Goal: Task Accomplishment & Management: Manage account settings

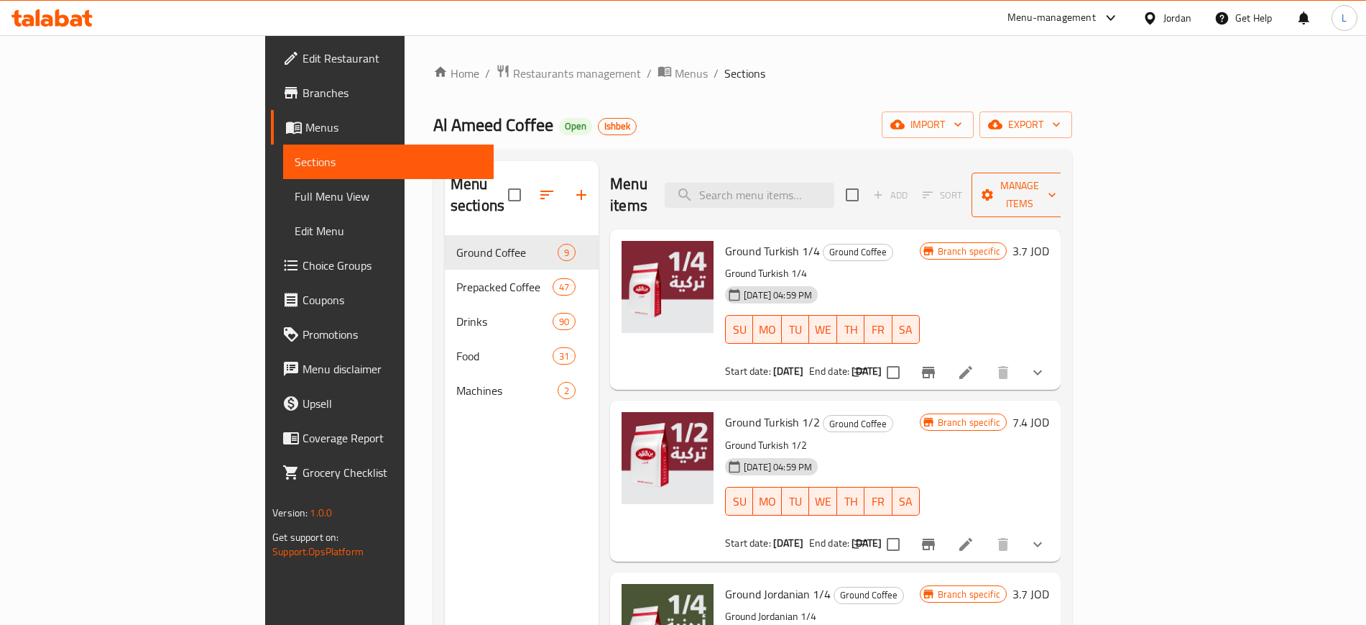
click at [1057, 187] on span "Manage items" at bounding box center [1019, 195] width 73 height 36
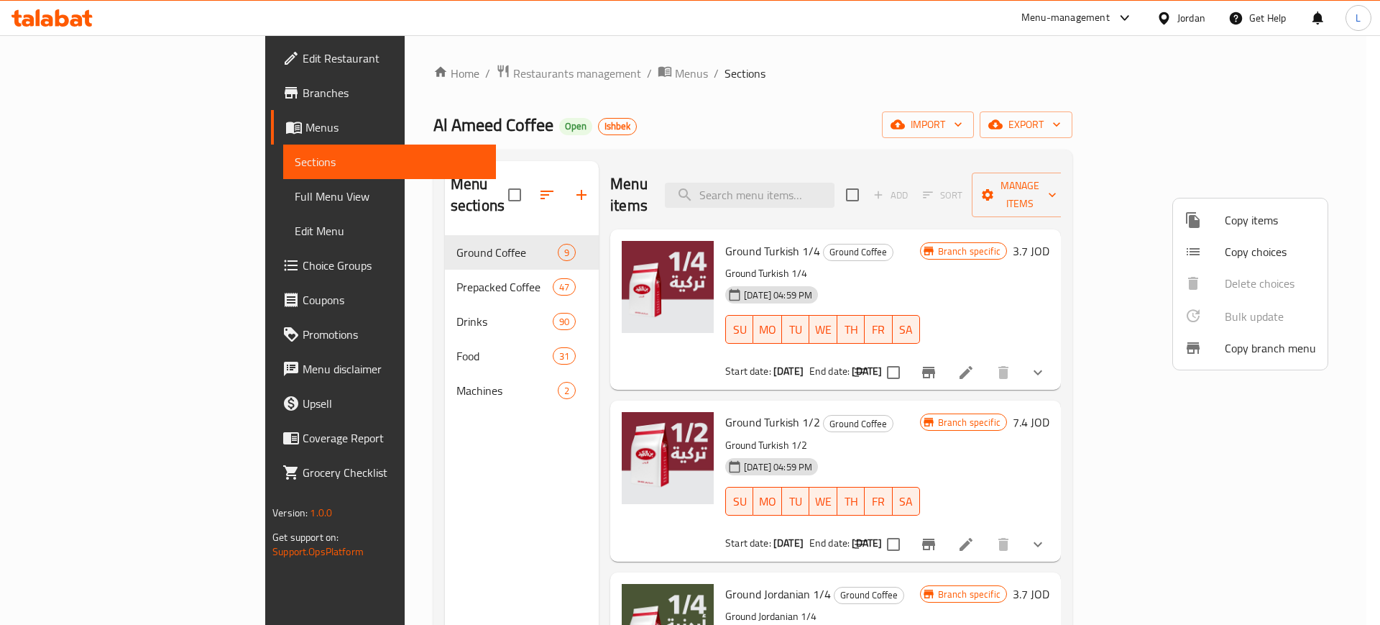
click at [1300, 120] on div at bounding box center [690, 312] width 1380 height 625
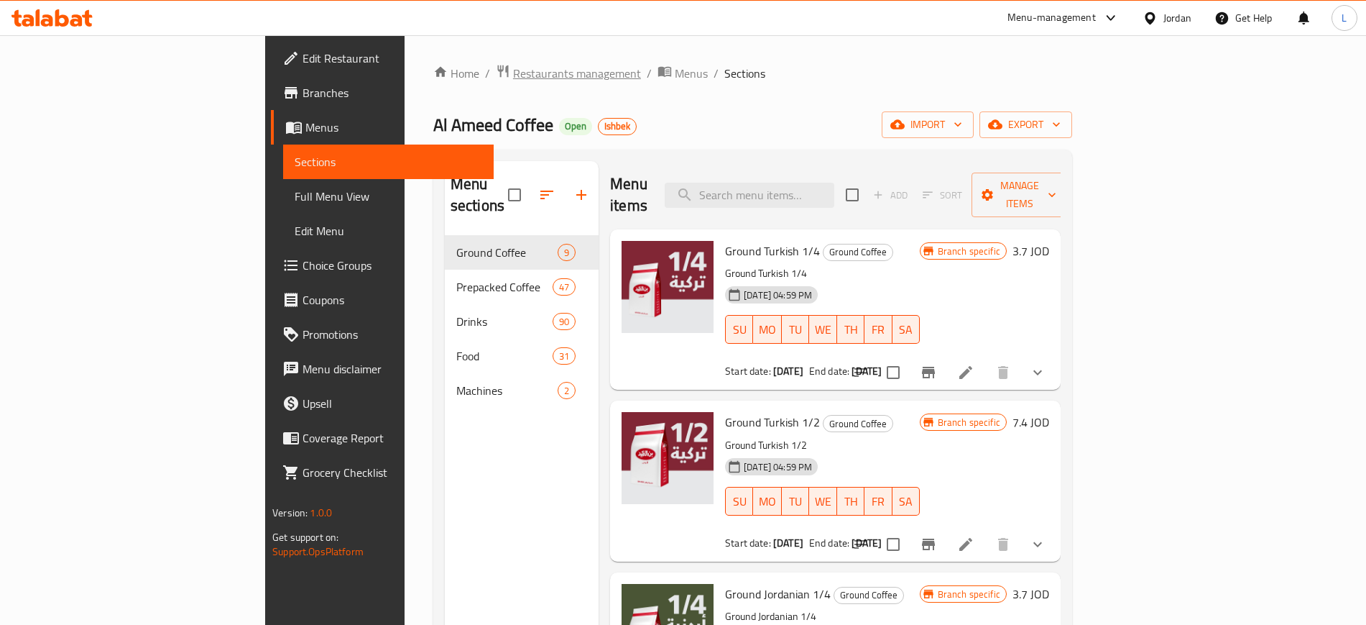
click at [513, 77] on span "Restaurants management" at bounding box center [577, 73] width 128 height 17
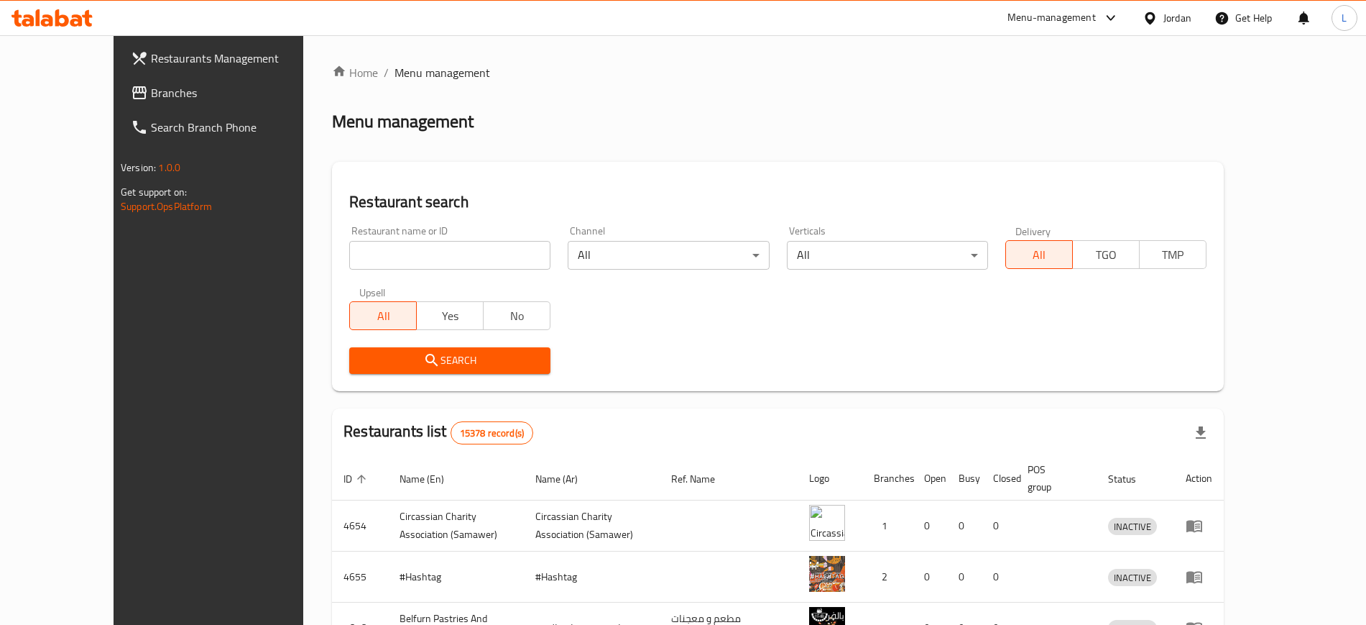
click at [405, 264] on input "search" at bounding box center [449, 255] width 201 height 29
type input "marouf"
click at [403, 367] on span "Search" at bounding box center [450, 360] width 178 height 18
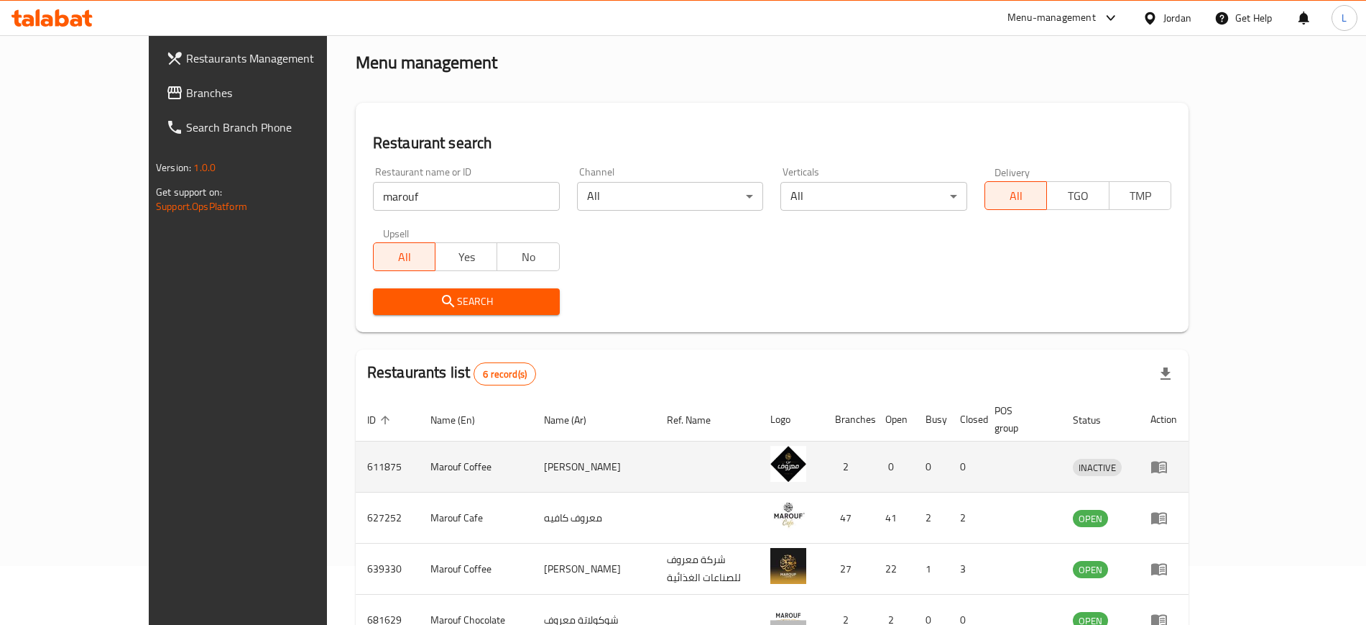
scroll to position [90, 0]
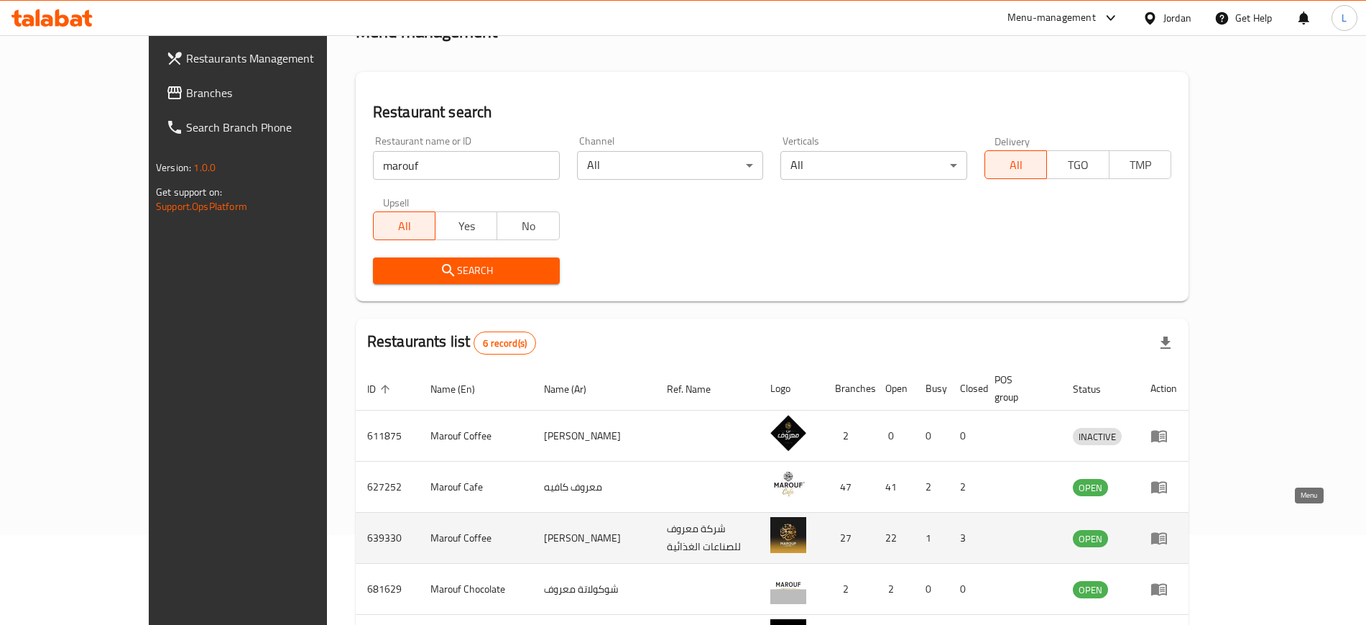
click at [1168, 529] on icon "enhanced table" at bounding box center [1159, 537] width 17 height 17
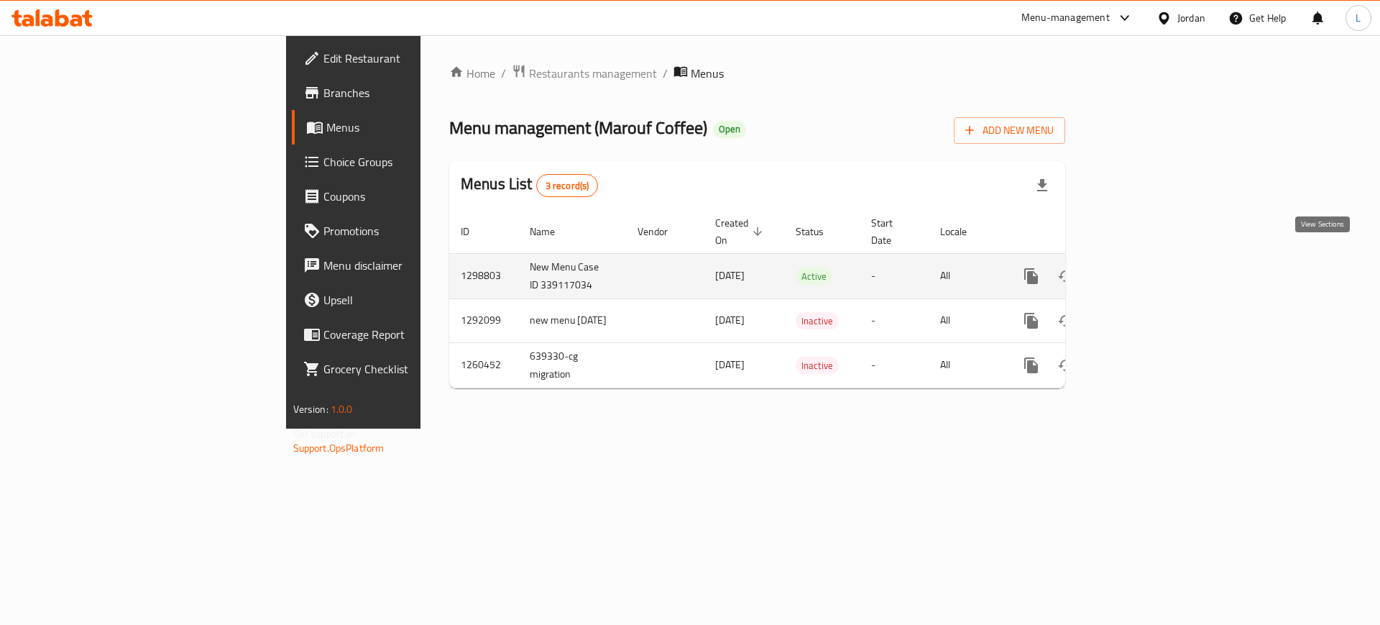
click at [1144, 267] on icon "enhanced table" at bounding box center [1134, 275] width 17 height 17
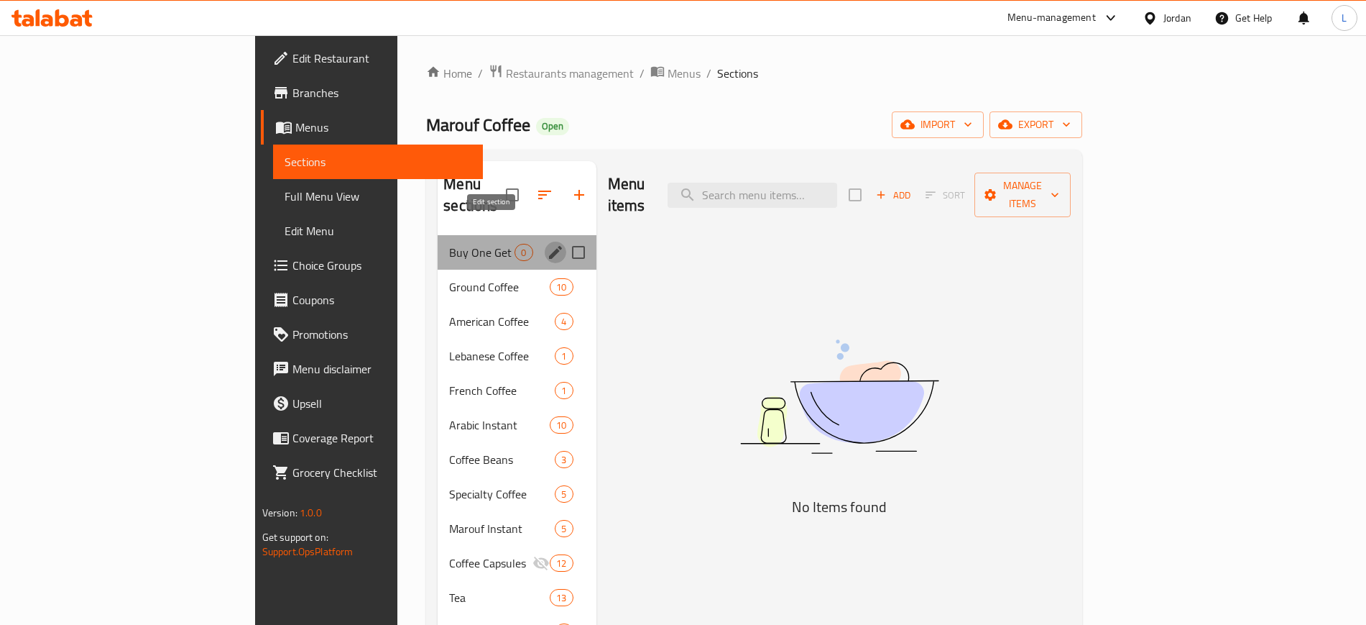
click at [547, 244] on icon "edit" at bounding box center [555, 252] width 17 height 17
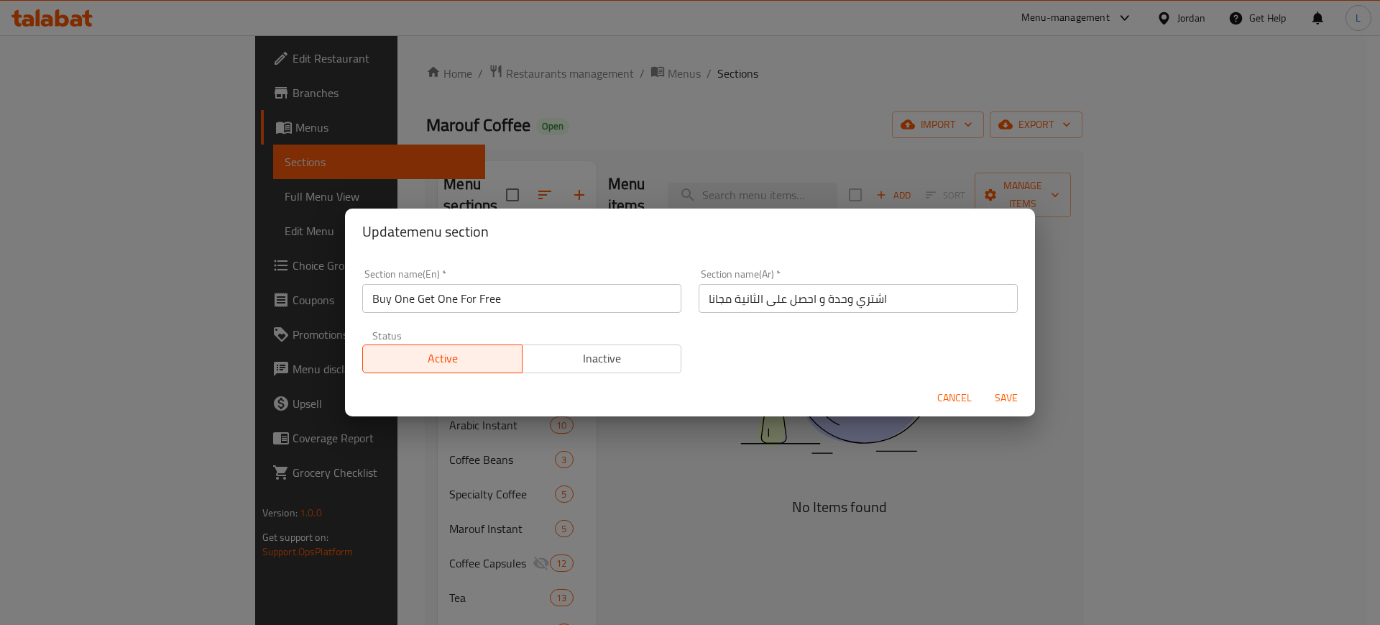
click at [621, 355] on span "Inactive" at bounding box center [602, 358] width 148 height 21
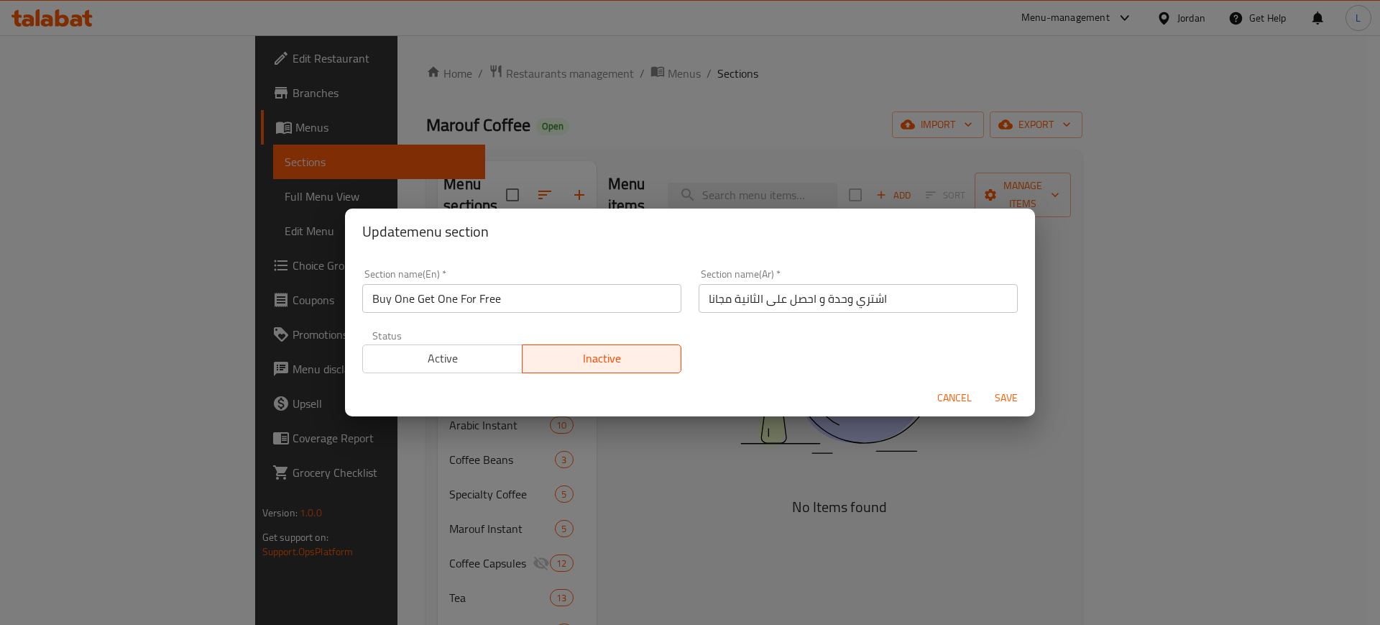
click at [1013, 394] on span "Save" at bounding box center [1006, 398] width 34 height 18
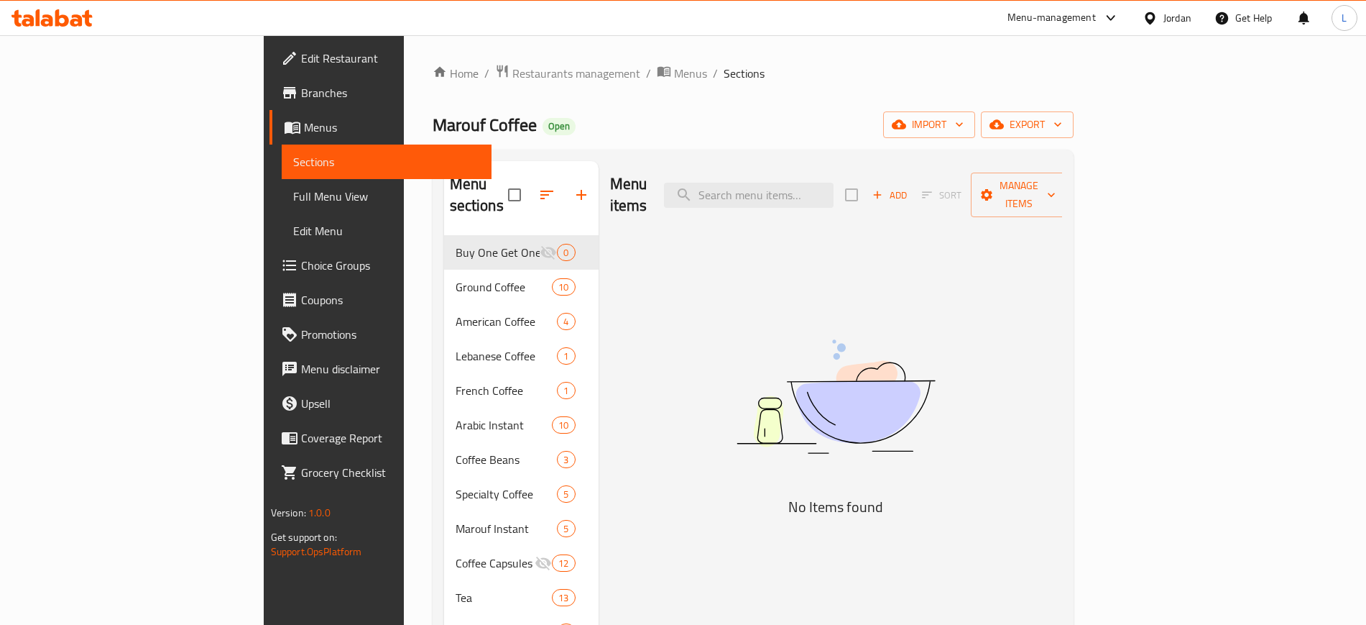
click at [433, 85] on div "Home / Restaurants management / Menus / Sections Marouf Coffee Open import expo…" at bounding box center [753, 430] width 641 height 733
click at [512, 66] on span "Restaurants management" at bounding box center [576, 73] width 128 height 17
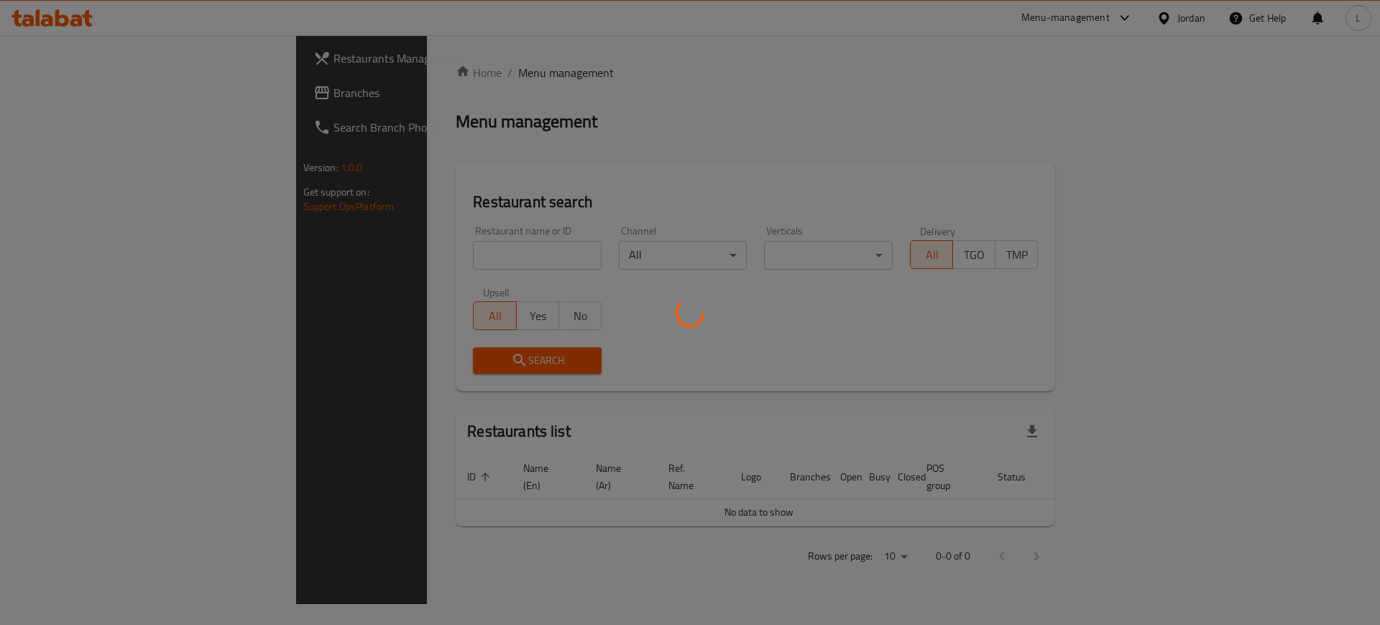
click at [408, 252] on div at bounding box center [690, 312] width 1380 height 625
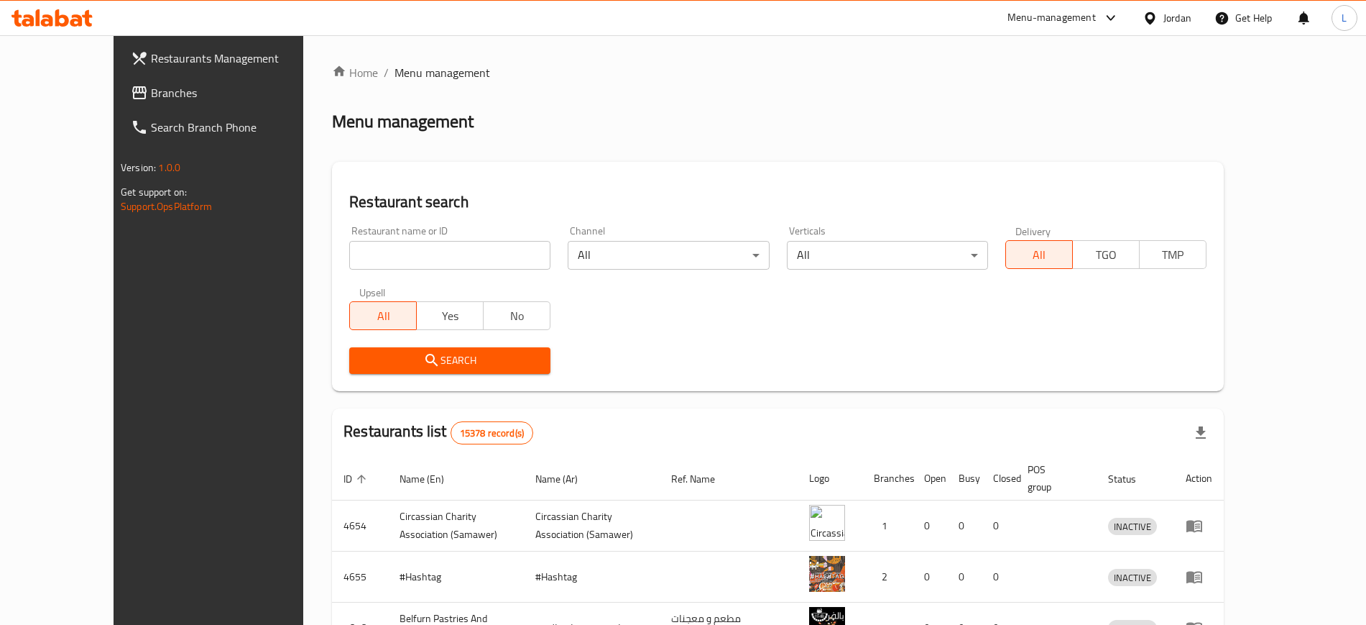
click at [402, 255] on input "search" at bounding box center [449, 255] width 201 height 29
type input "samah"
click button "Search" at bounding box center [449, 360] width 201 height 27
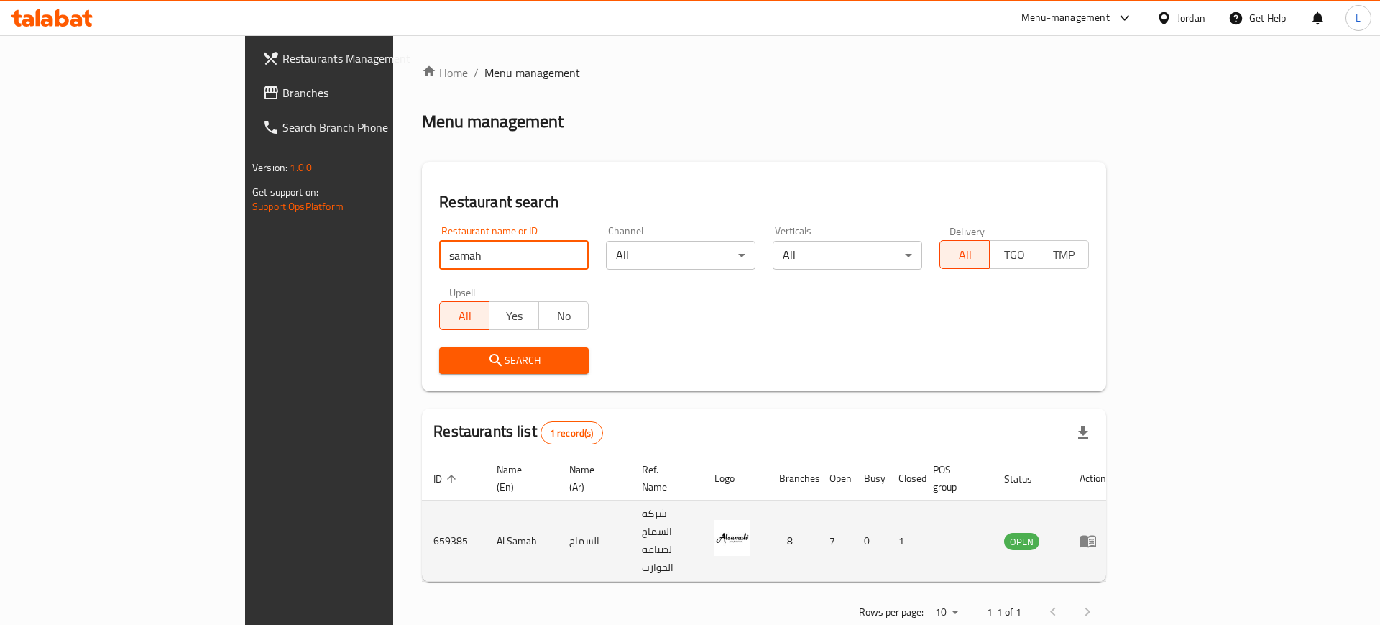
click at [1096, 535] on icon "enhanced table" at bounding box center [1088, 541] width 16 height 12
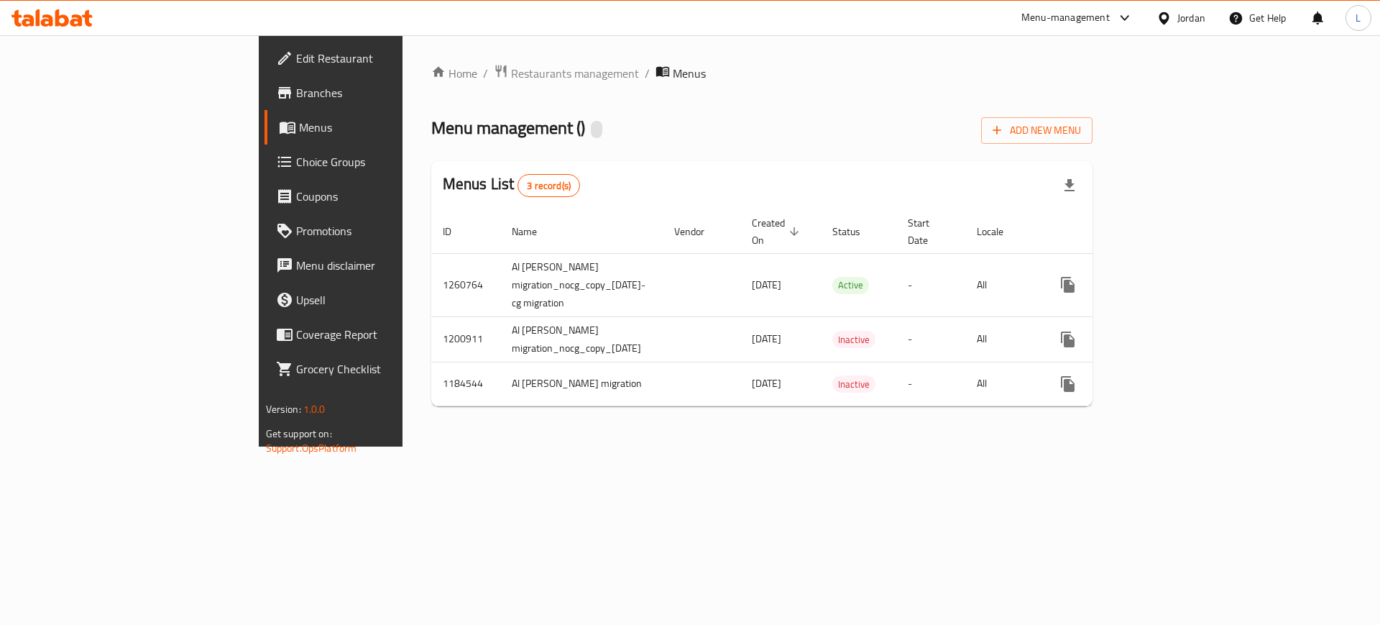
click at [296, 95] on span "Branches" at bounding box center [387, 92] width 182 height 17
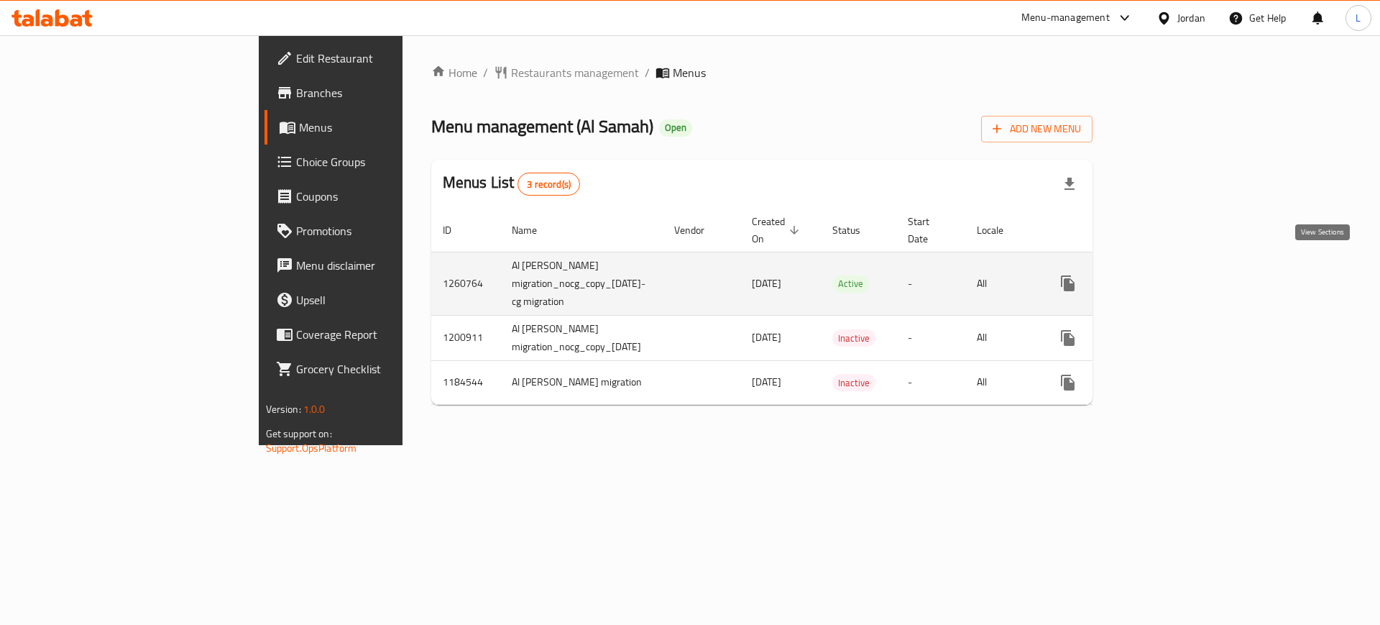
click at [1178, 277] on icon "enhanced table" at bounding box center [1171, 283] width 13 height 13
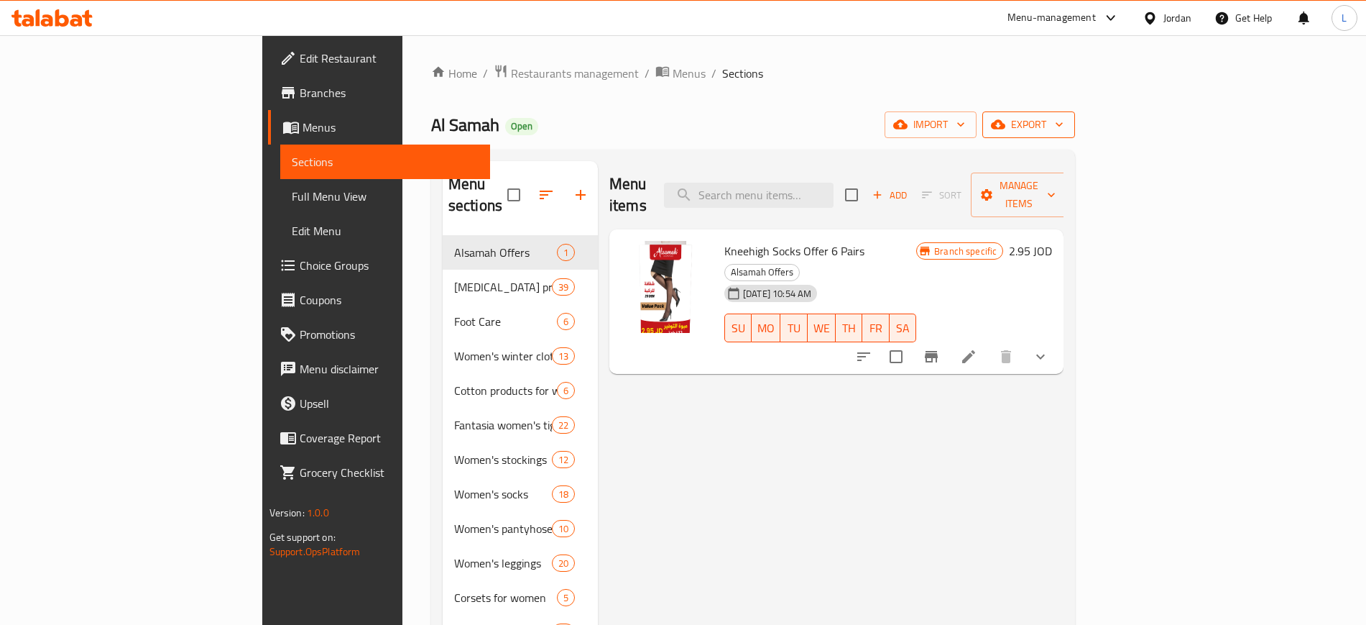
click at [1064, 123] on span "export" at bounding box center [1029, 125] width 70 height 18
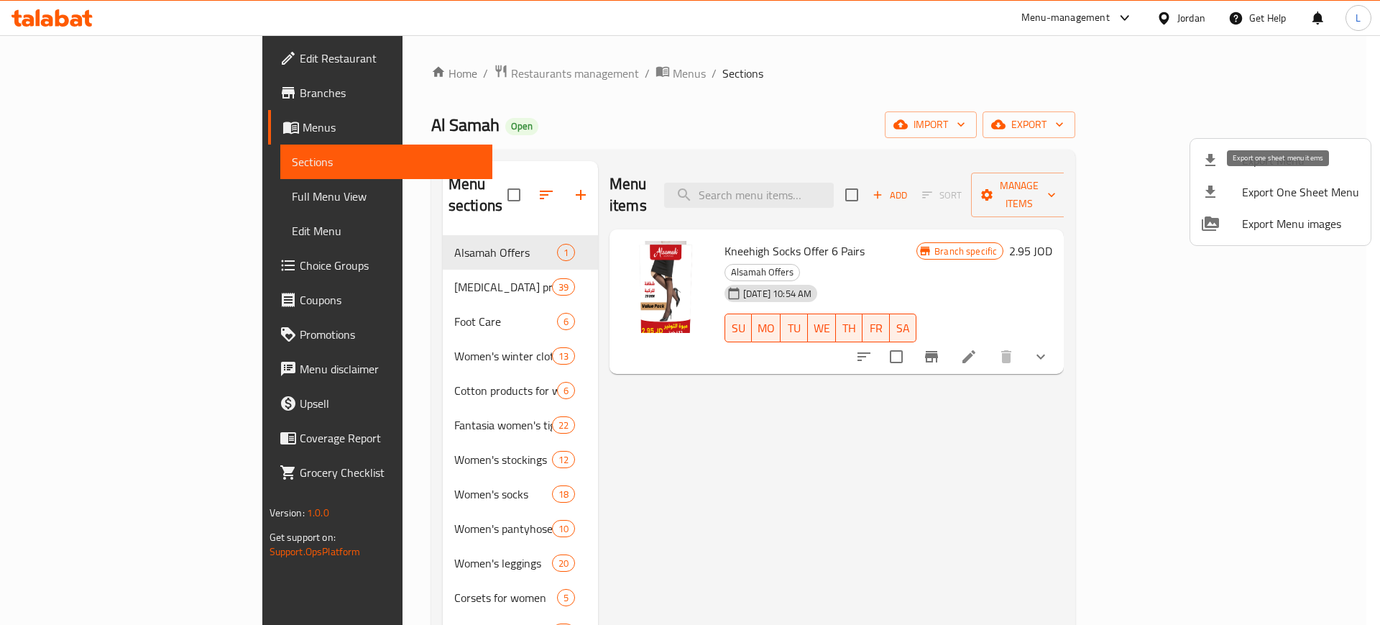
click at [1289, 201] on span "Export One Sheet Menu" at bounding box center [1300, 191] width 117 height 17
click at [878, 185] on div at bounding box center [690, 312] width 1380 height 625
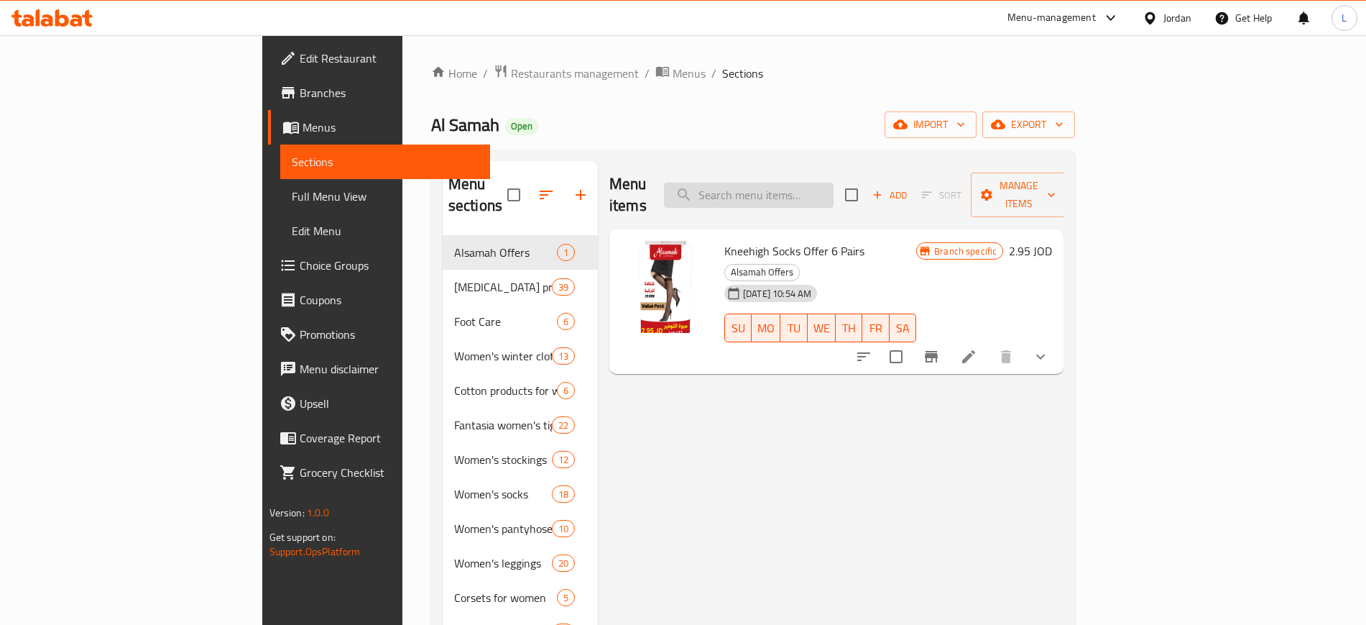
click at [806, 186] on input "search" at bounding box center [749, 195] width 170 height 25
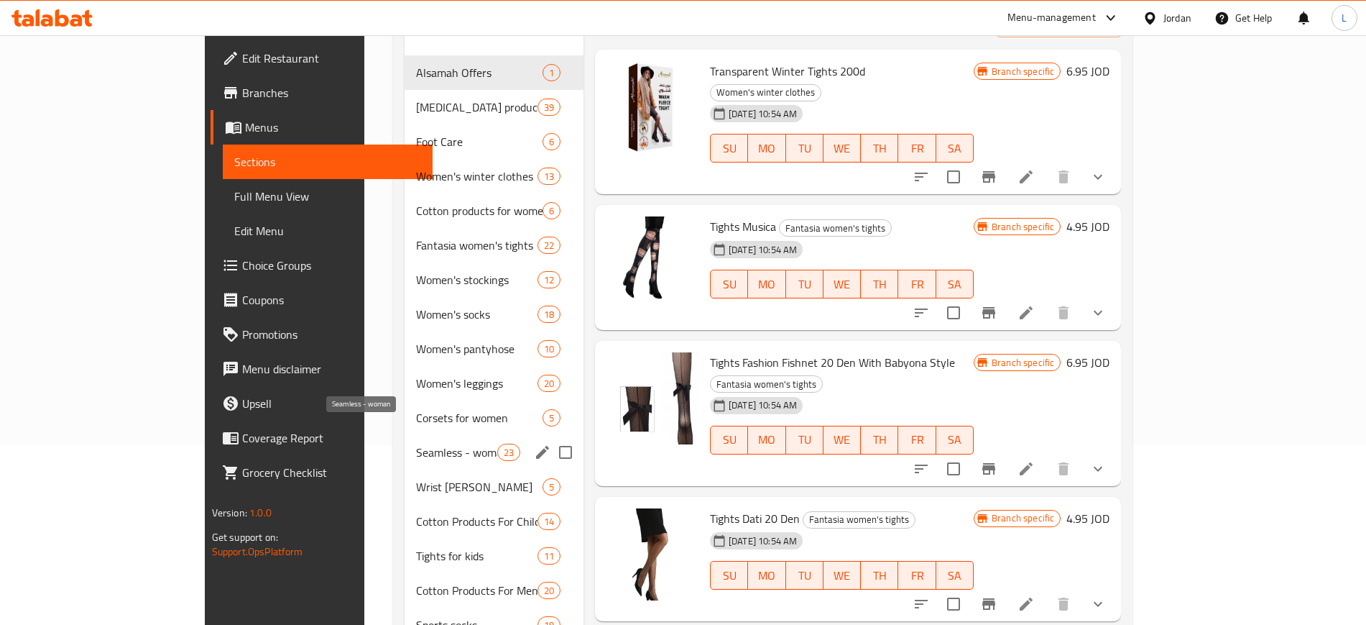
scroll to position [221, 0]
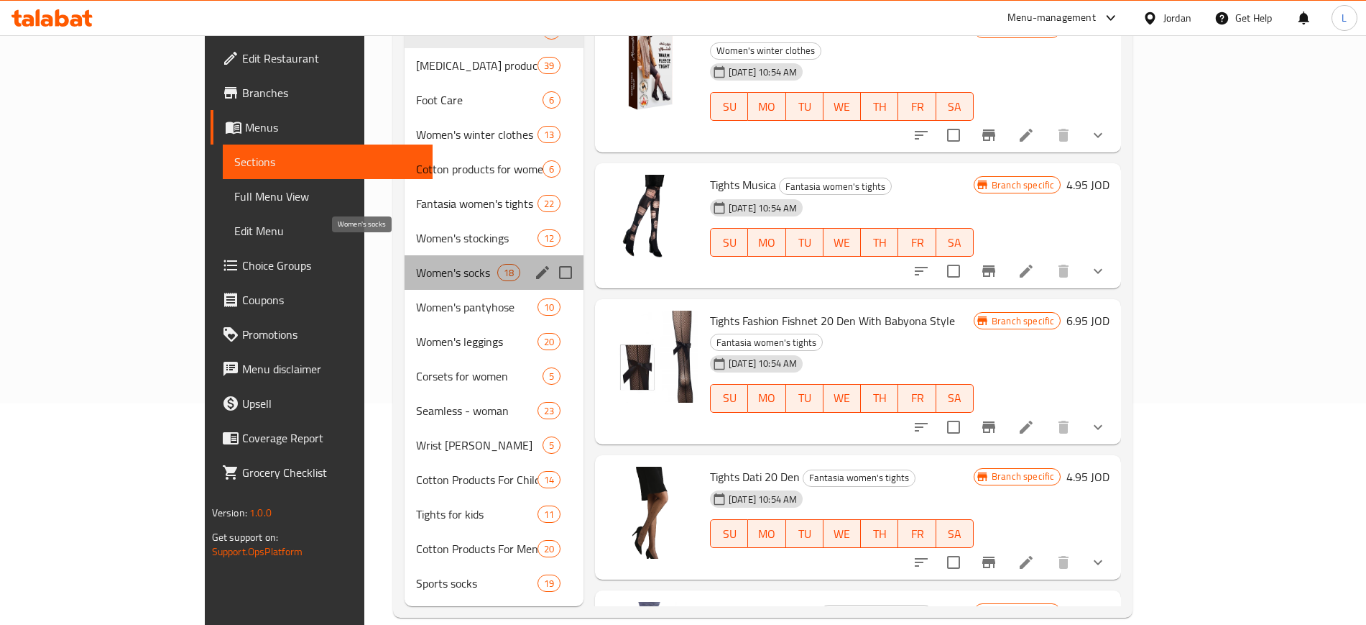
click at [416, 264] on span "Women's socks" at bounding box center [456, 272] width 81 height 17
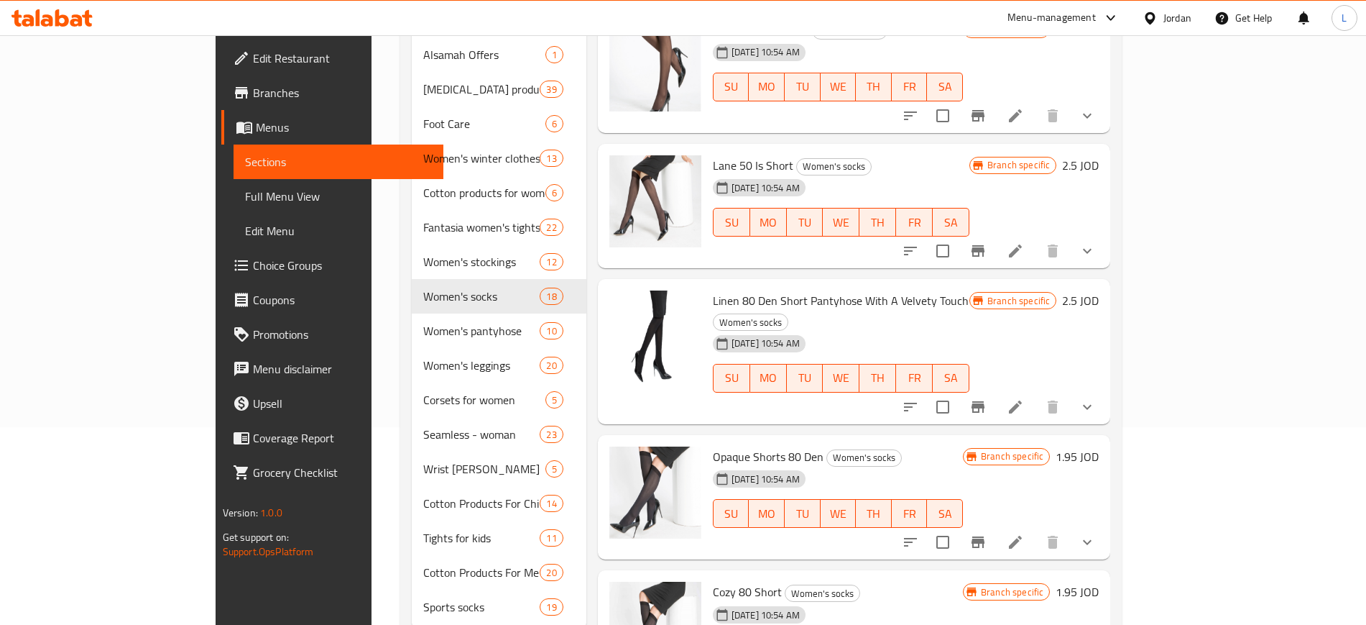
scroll to position [221, 0]
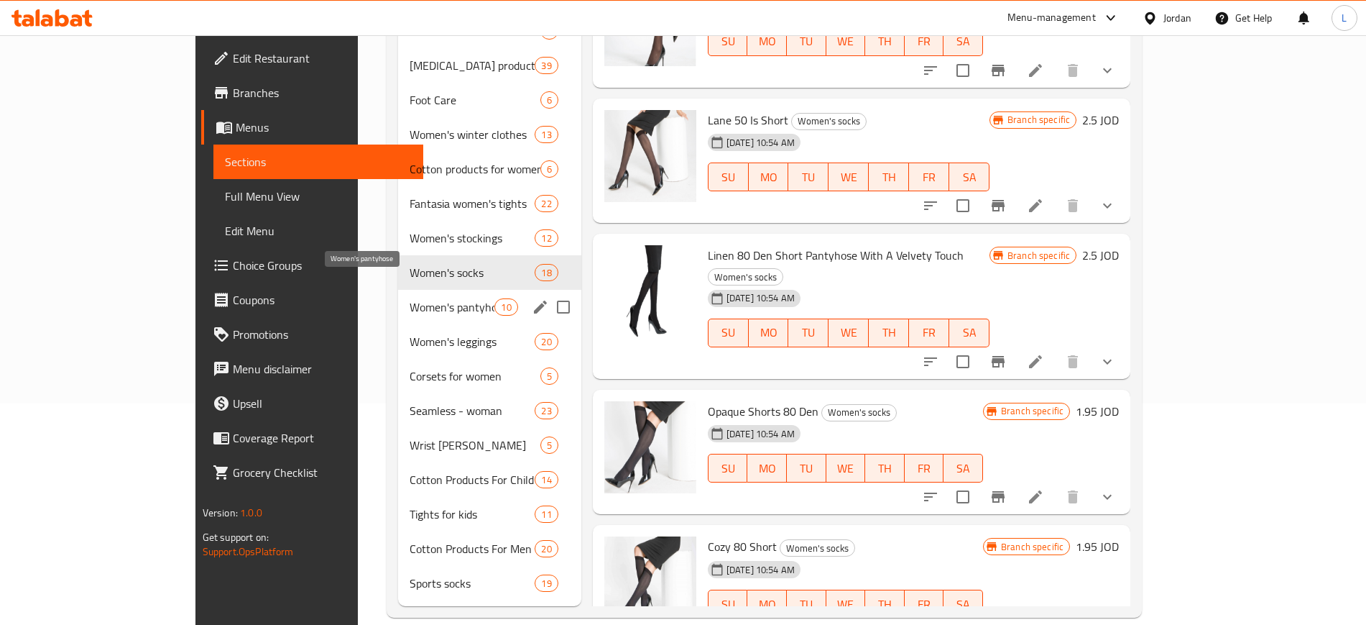
click at [410, 298] on span "Women's pantyhose" at bounding box center [453, 306] width 86 height 17
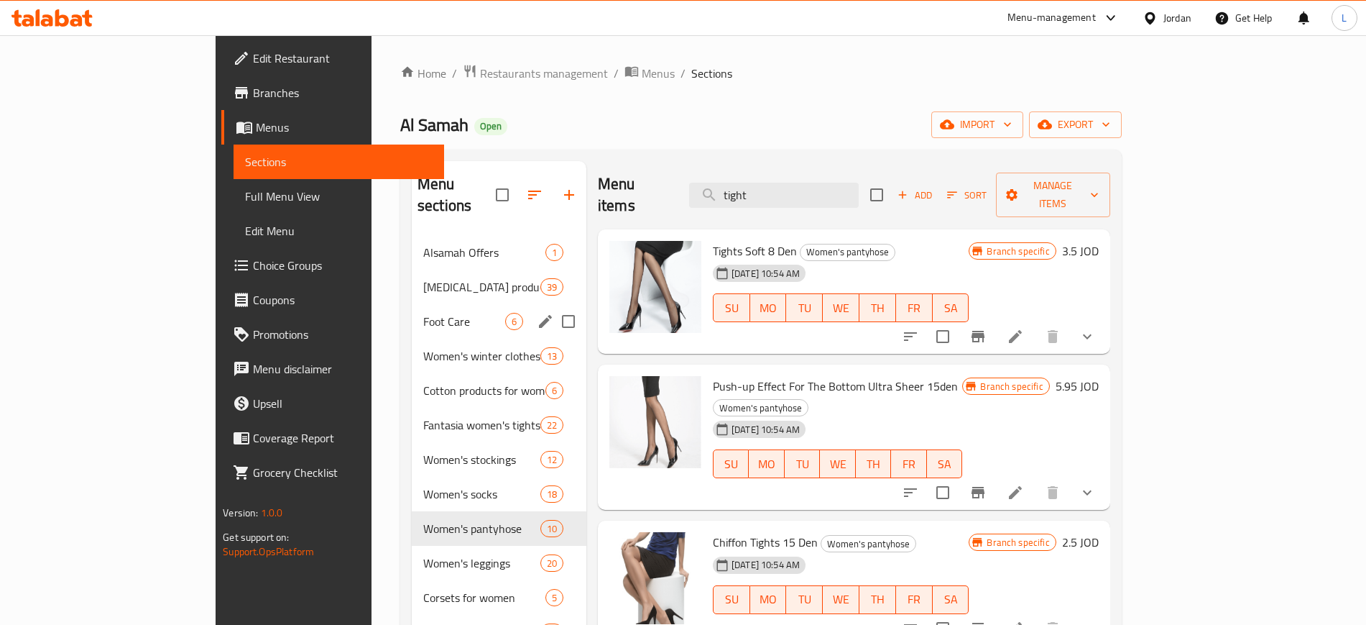
click at [423, 313] on span "Foot Care" at bounding box center [464, 321] width 82 height 17
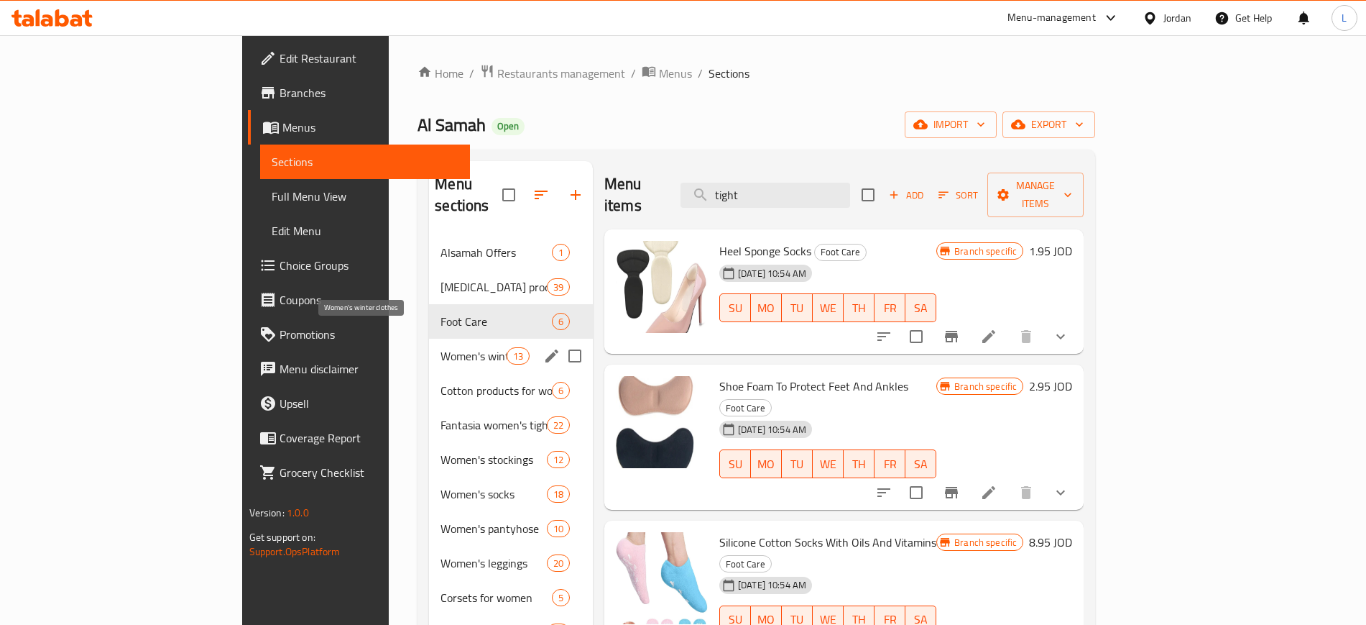
click at [441, 347] on span "Women's winter clothes" at bounding box center [473, 355] width 65 height 17
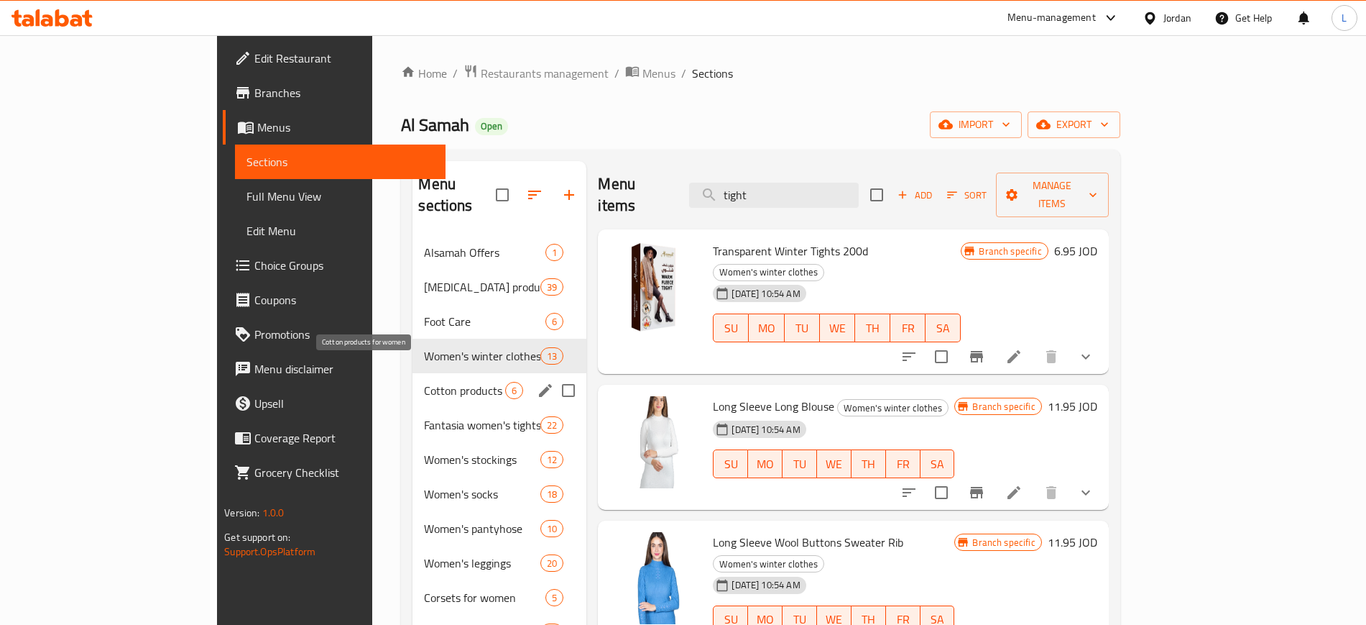
click at [424, 382] on span "Cotton products for women" at bounding box center [464, 390] width 81 height 17
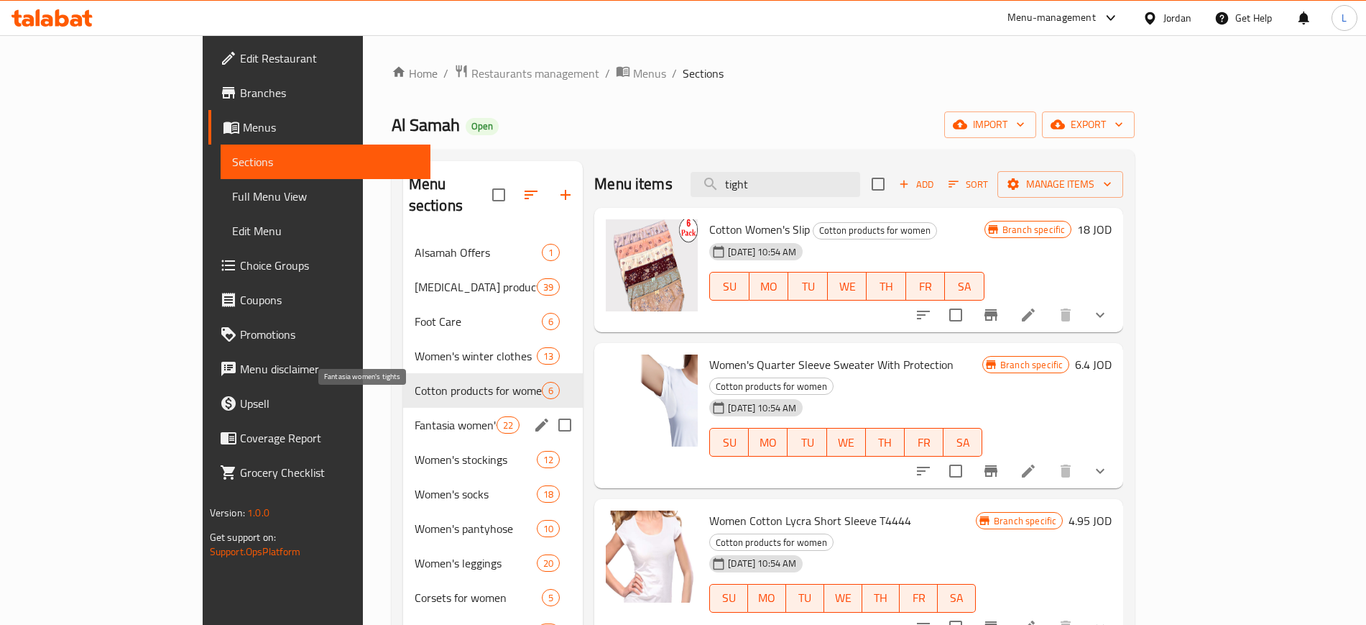
click at [415, 416] on span "Fantasia women's tights" at bounding box center [456, 424] width 82 height 17
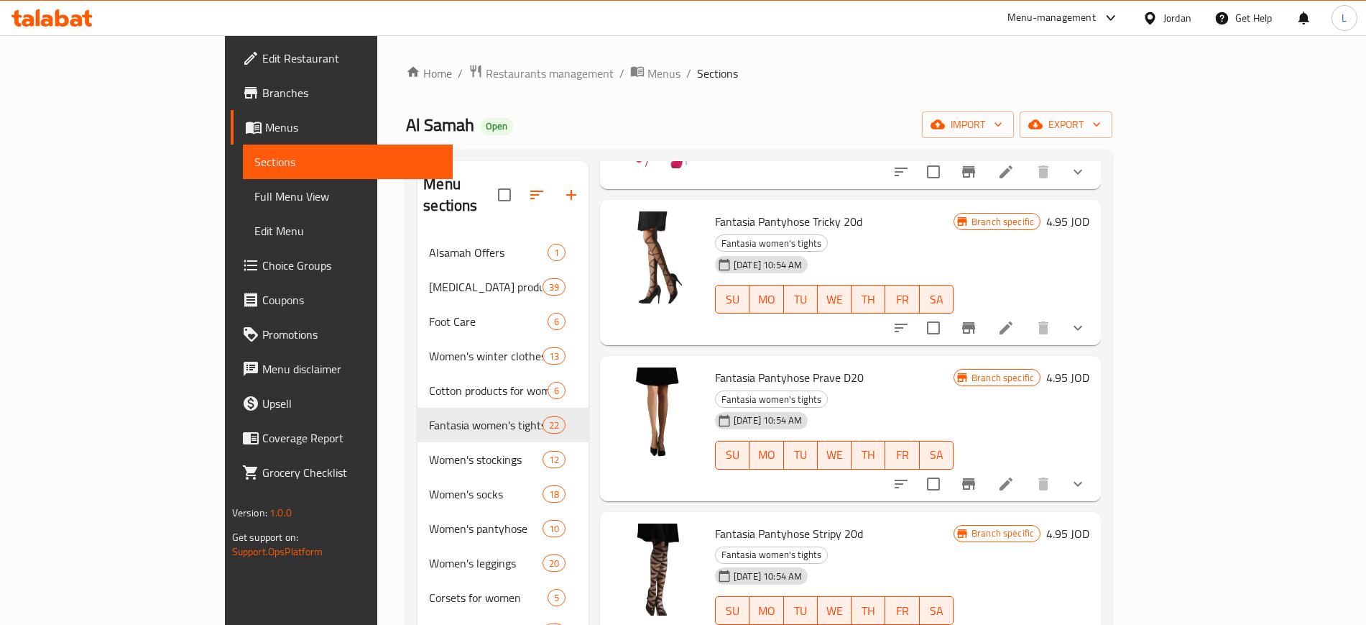
scroll to position [898, 0]
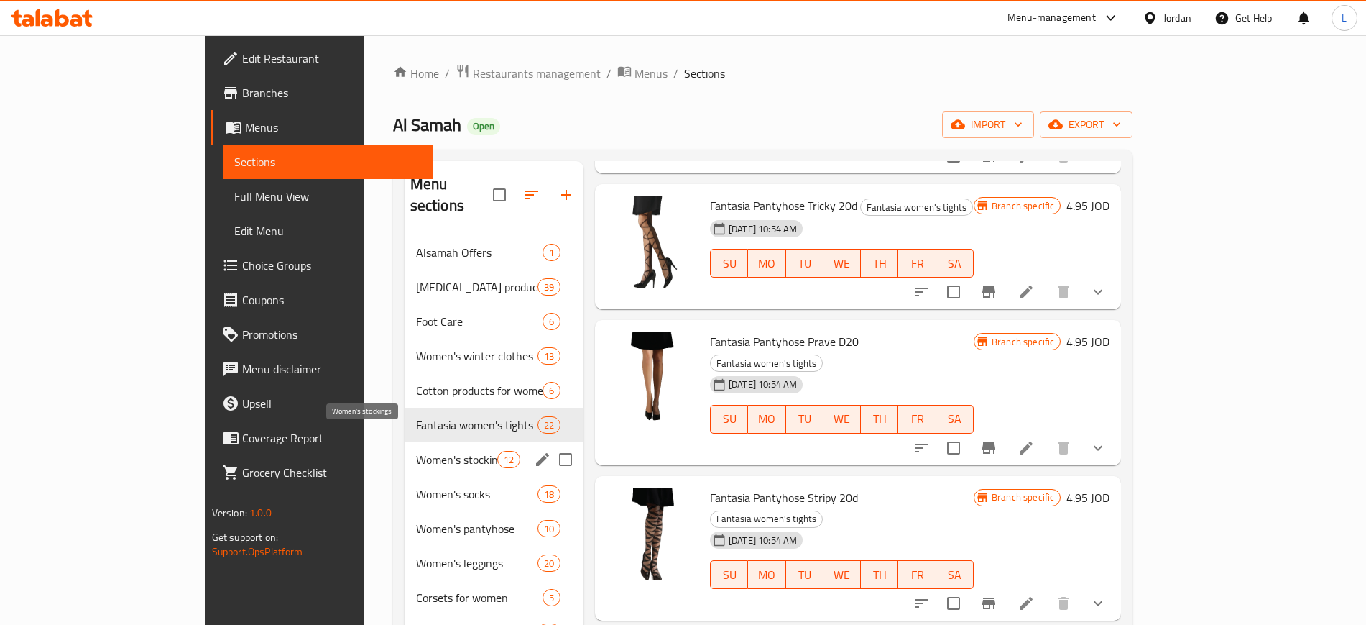
click at [416, 451] on span "Women's stockings" at bounding box center [456, 459] width 81 height 17
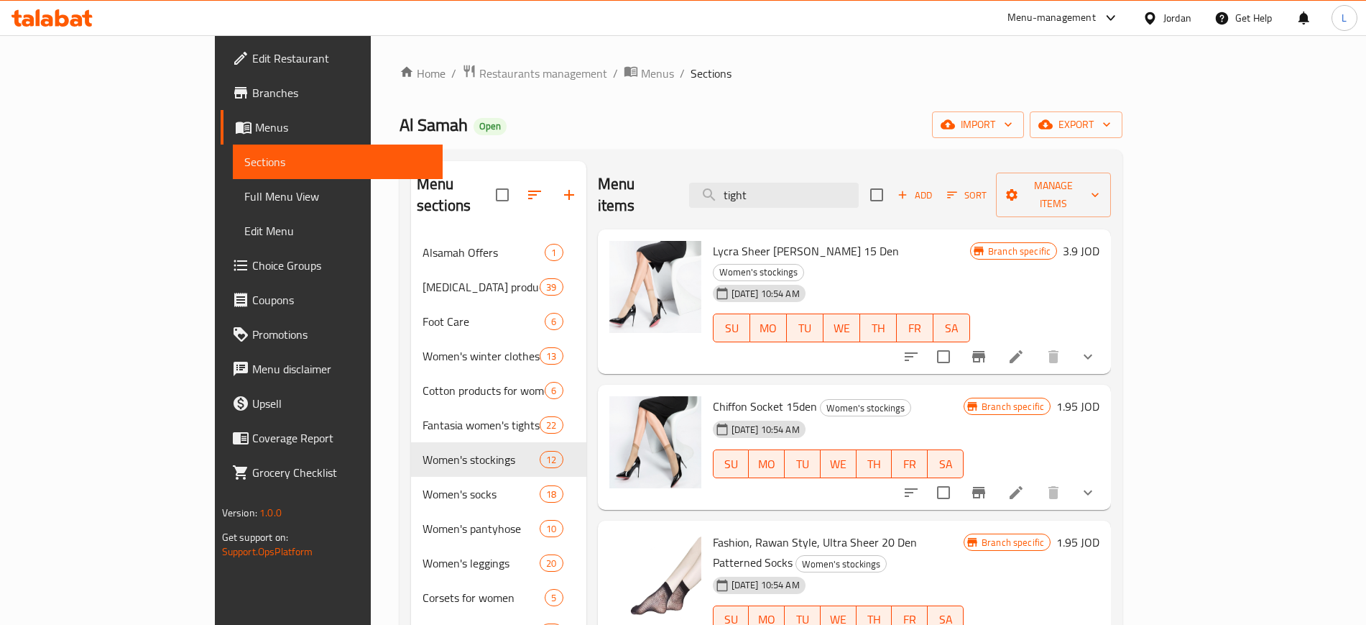
drag, startPoint x: 824, startPoint y: 179, endPoint x: 665, endPoint y: 198, distance: 160.7
click at [661, 181] on div "Menu items tight Add Sort Manage items" at bounding box center [855, 195] width 514 height 68
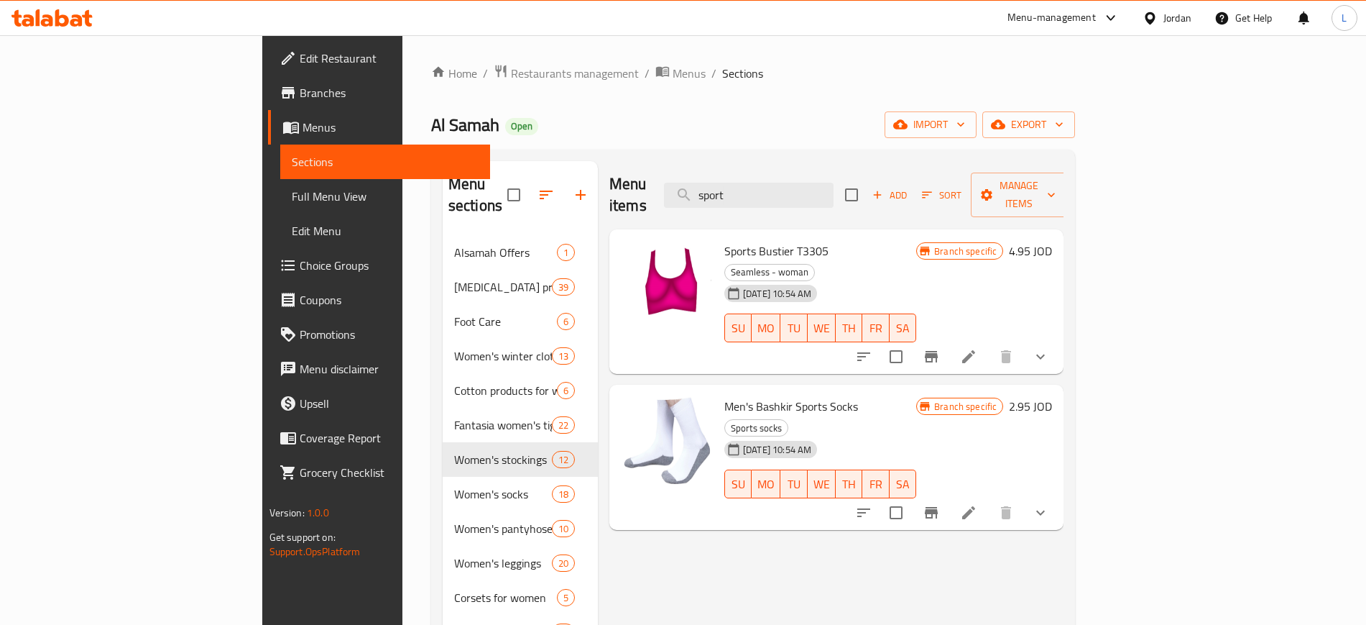
type input "sport"
drag, startPoint x: 911, startPoint y: 555, endPoint x: 912, endPoint y: 564, distance: 9.4
click at [912, 557] on div "Menu items sport Add Sort Manage items Sports Bustier T3305 Seamless - woman 09…" at bounding box center [831, 494] width 466 height 666
click at [443, 84] on div "Home / Restaurants management / Menus / Sections Al Samah Open import export Me…" at bounding box center [753, 451] width 645 height 775
click at [511, 66] on span "Restaurants management" at bounding box center [575, 73] width 128 height 17
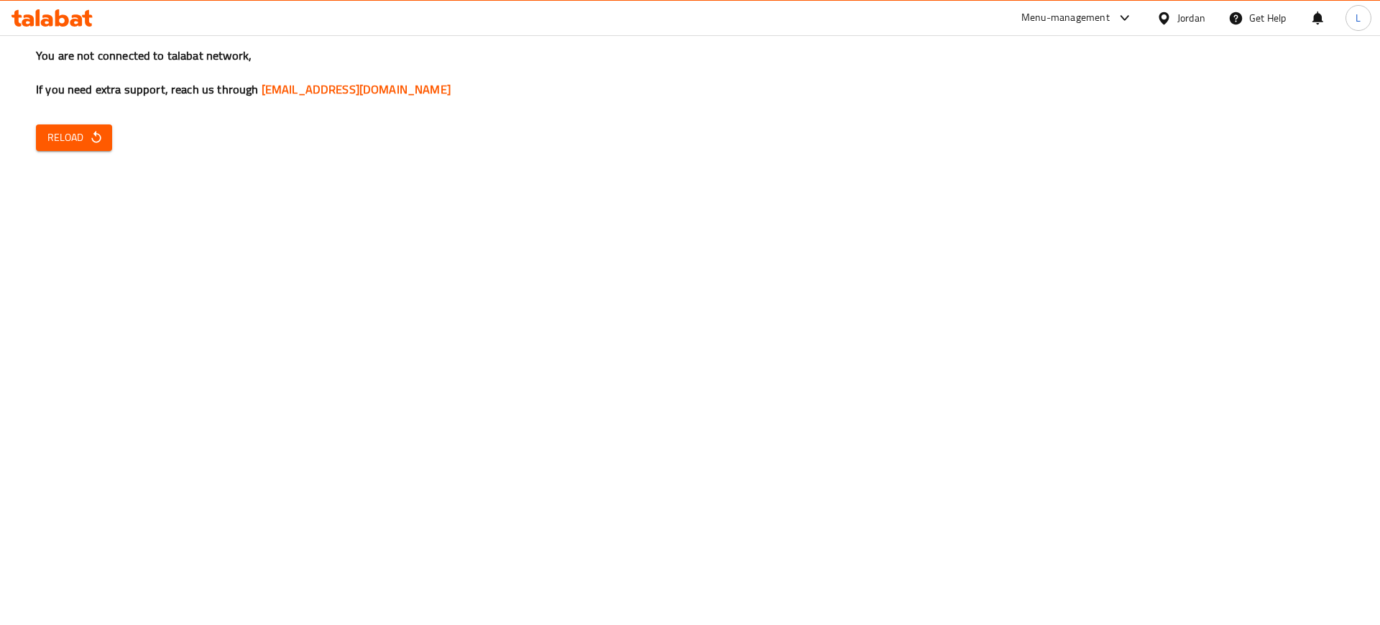
click at [163, 270] on div "You are not connected to talabat network, If you need extra support, reach us t…" at bounding box center [690, 312] width 1380 height 625
click at [98, 134] on icon "button" at bounding box center [95, 137] width 9 height 12
click at [89, 144] on span "Reload" at bounding box center [73, 138] width 53 height 18
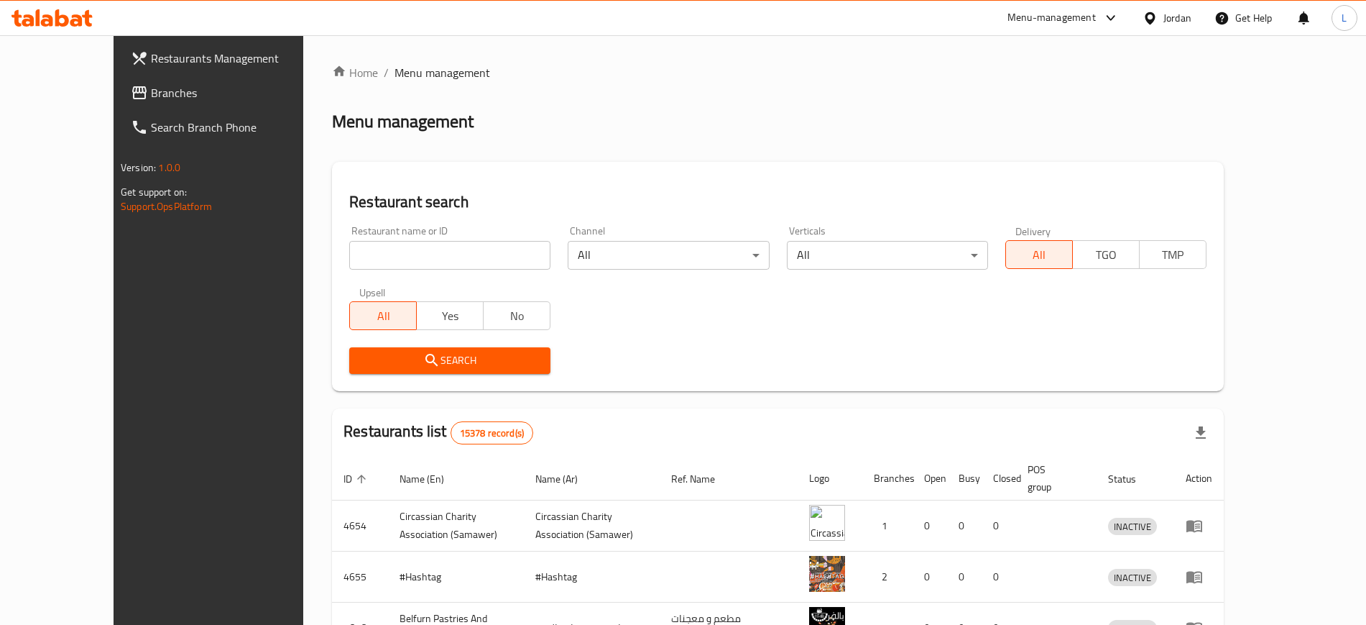
click at [390, 244] on input "search" at bounding box center [449, 255] width 201 height 29
type input "foron"
click button "Search" at bounding box center [449, 360] width 201 height 27
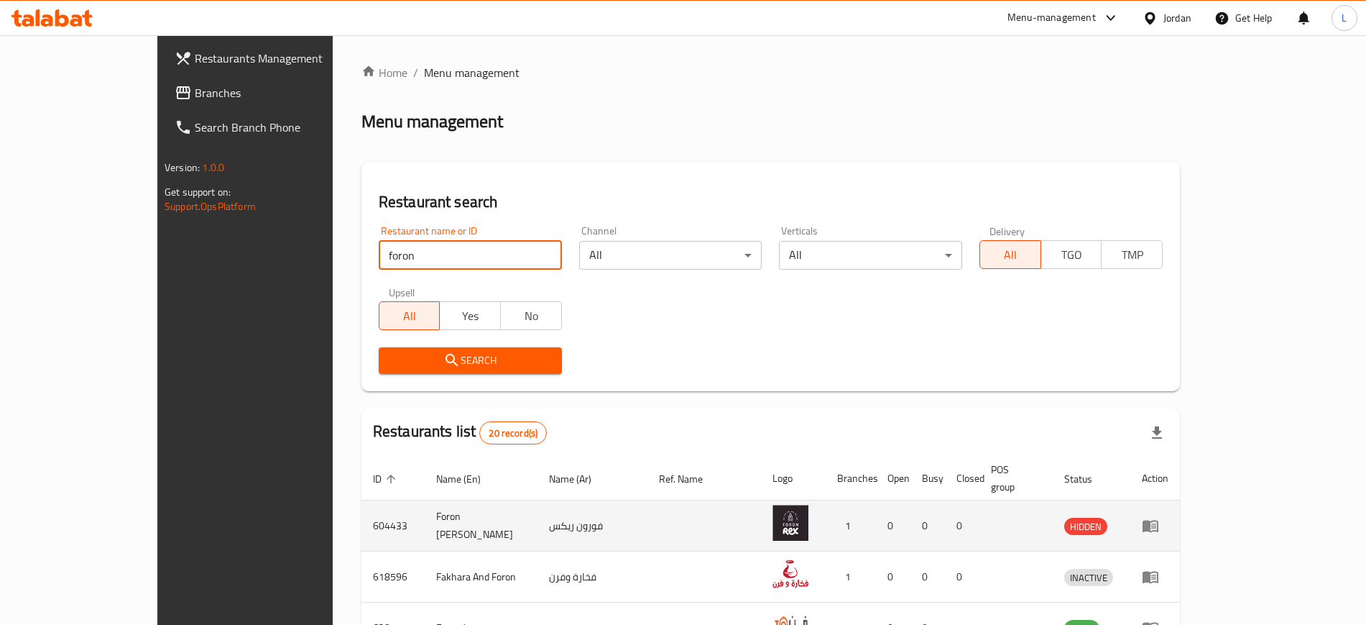
click at [1159, 517] on icon "enhanced table" at bounding box center [1150, 525] width 17 height 17
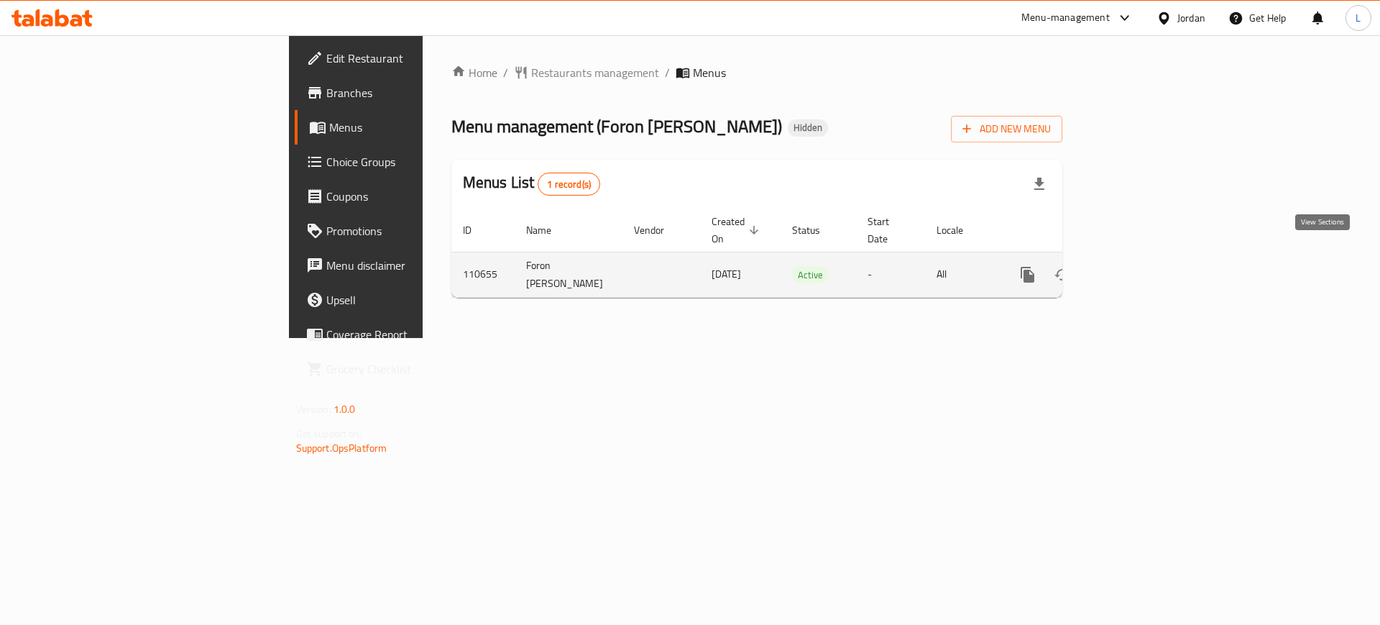
click at [1140, 266] on icon "enhanced table" at bounding box center [1131, 274] width 17 height 17
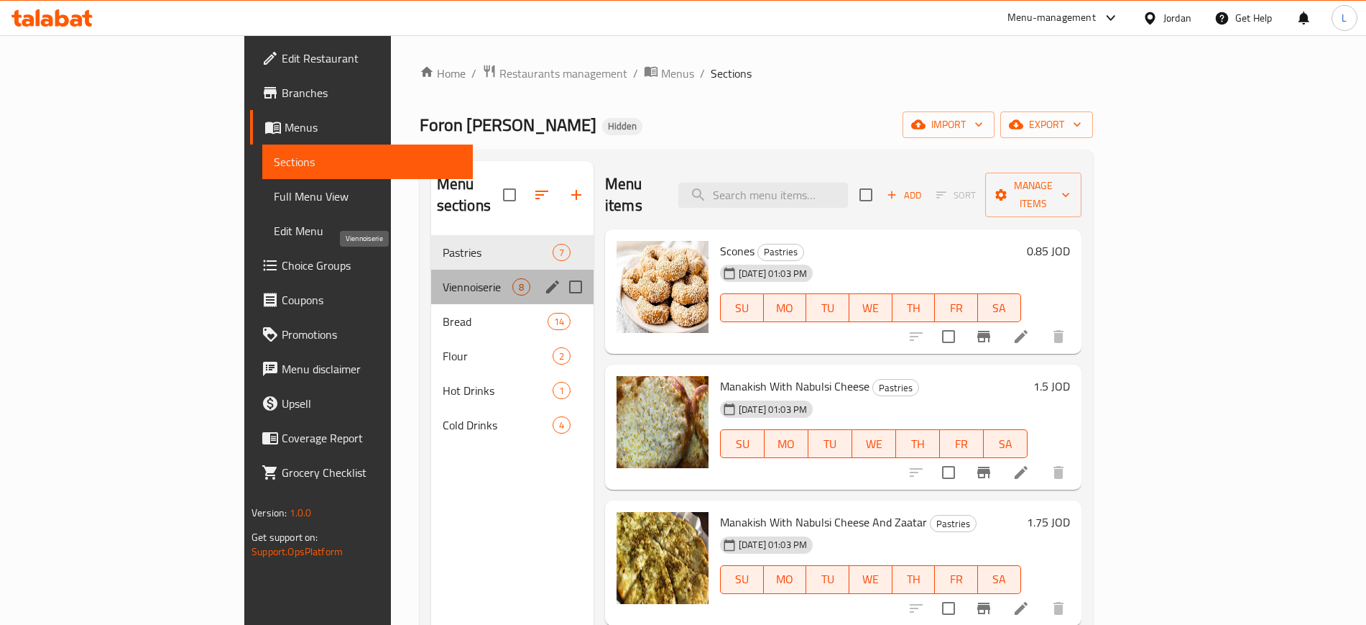
click at [443, 278] on span "Viennoiserie" at bounding box center [478, 286] width 70 height 17
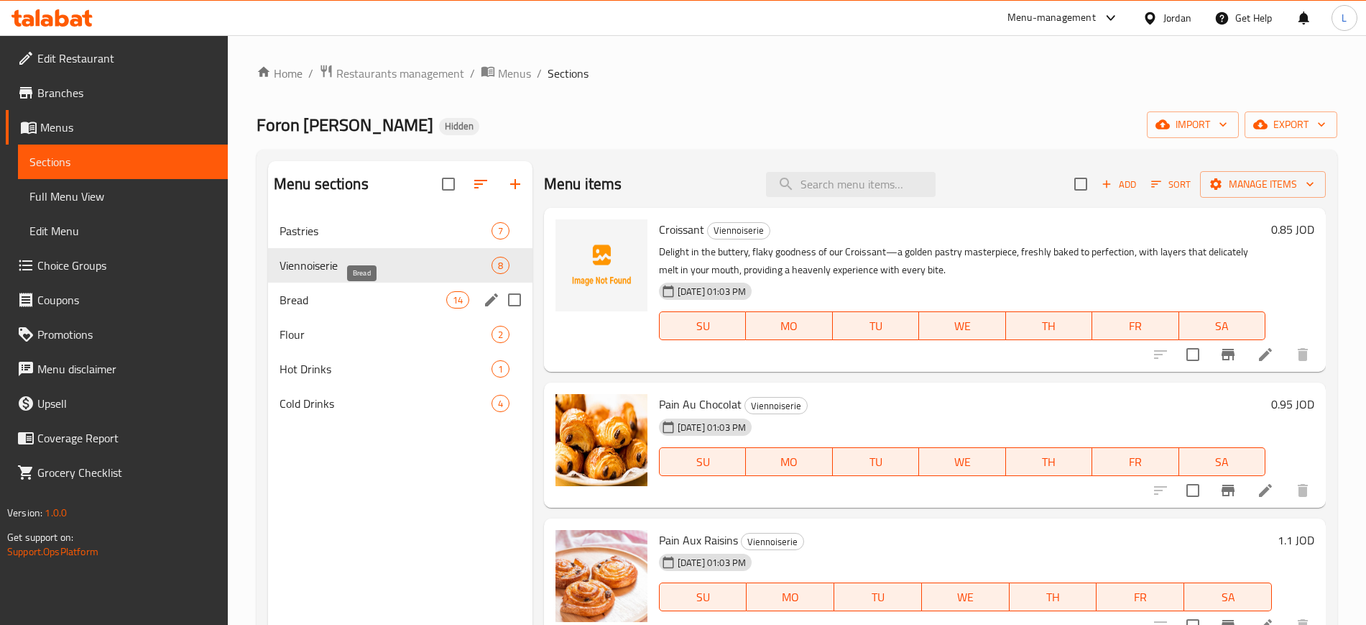
click at [351, 307] on span "Bread" at bounding box center [363, 299] width 167 height 17
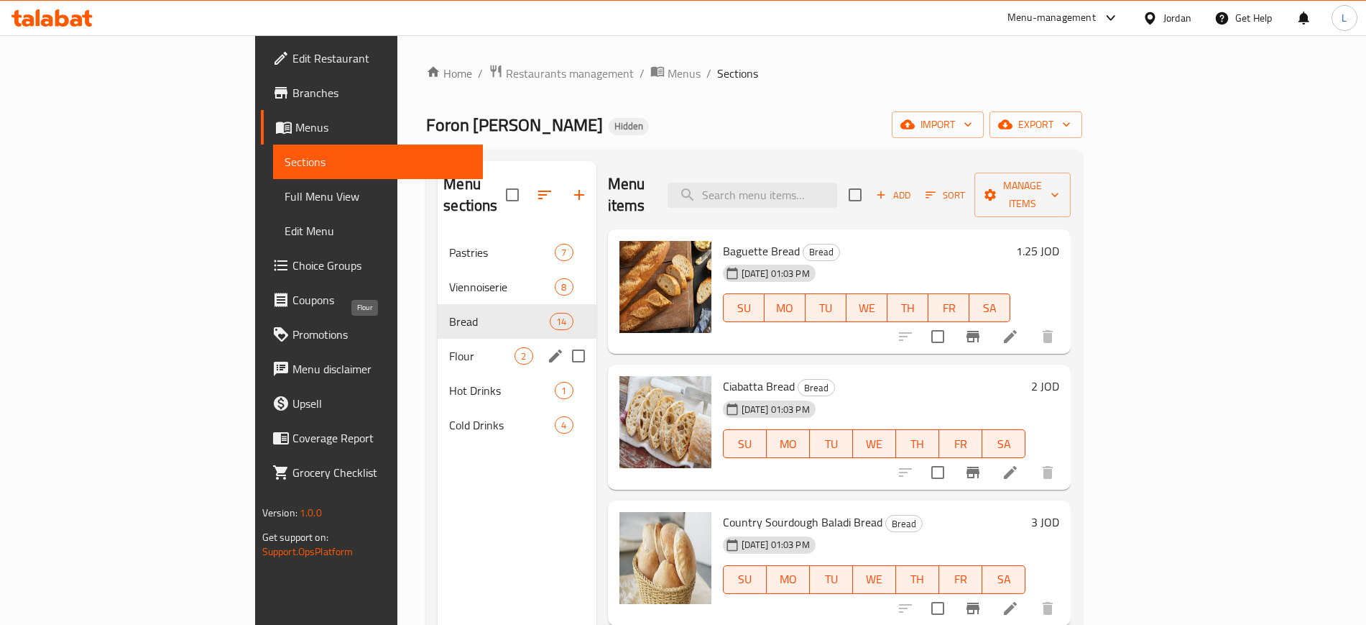
click at [449, 347] on span "Flour" at bounding box center [481, 355] width 65 height 17
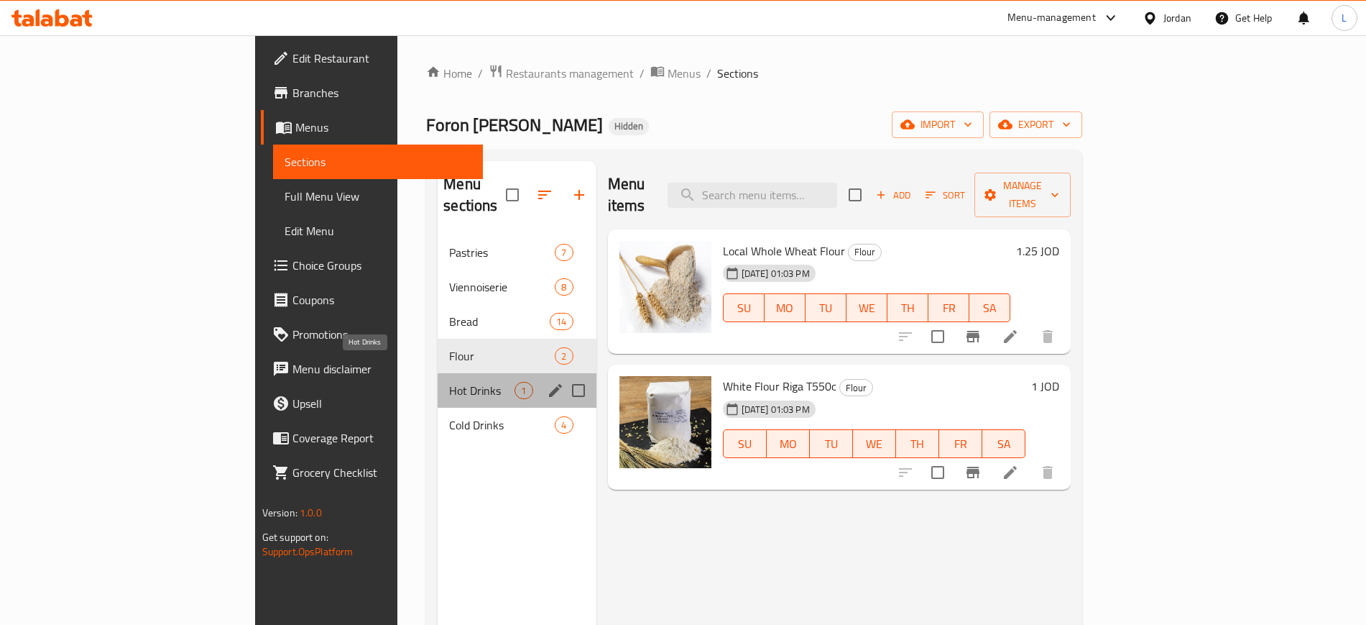
click at [449, 382] on span "Hot Drinks" at bounding box center [481, 390] width 65 height 17
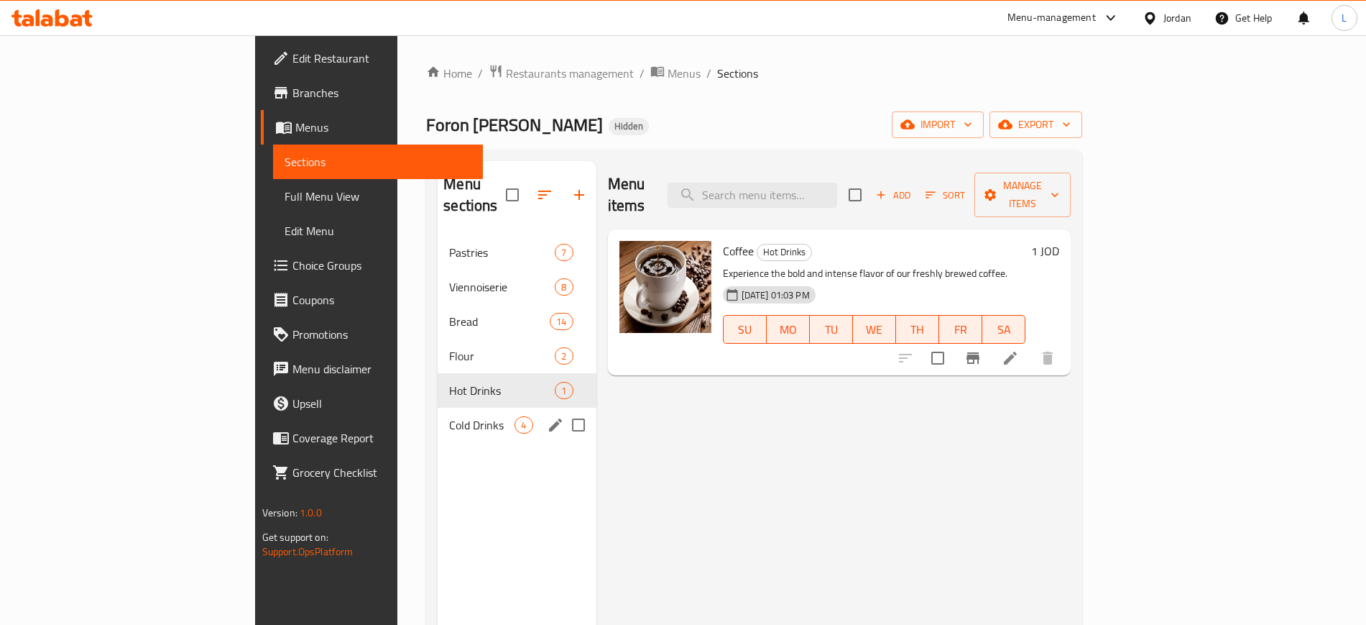
click at [438, 408] on div "Cold Drinks 4" at bounding box center [517, 425] width 158 height 34
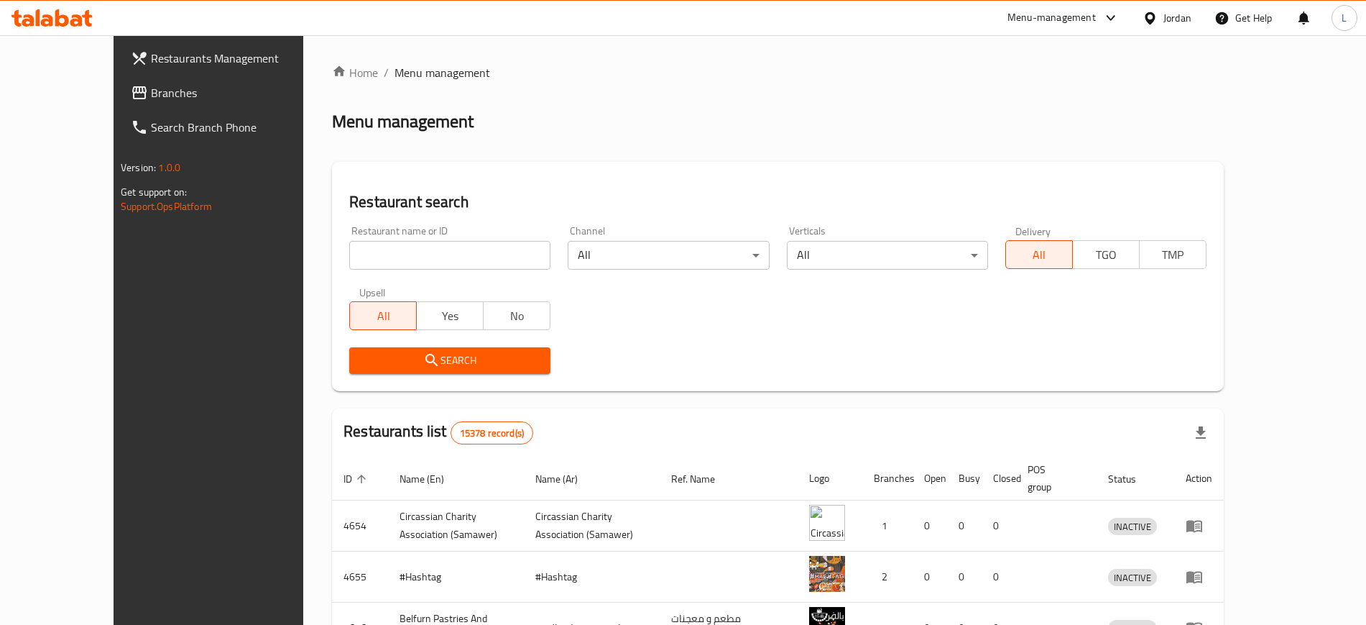
click at [1049, 19] on div "Menu-management" at bounding box center [1052, 17] width 88 height 17
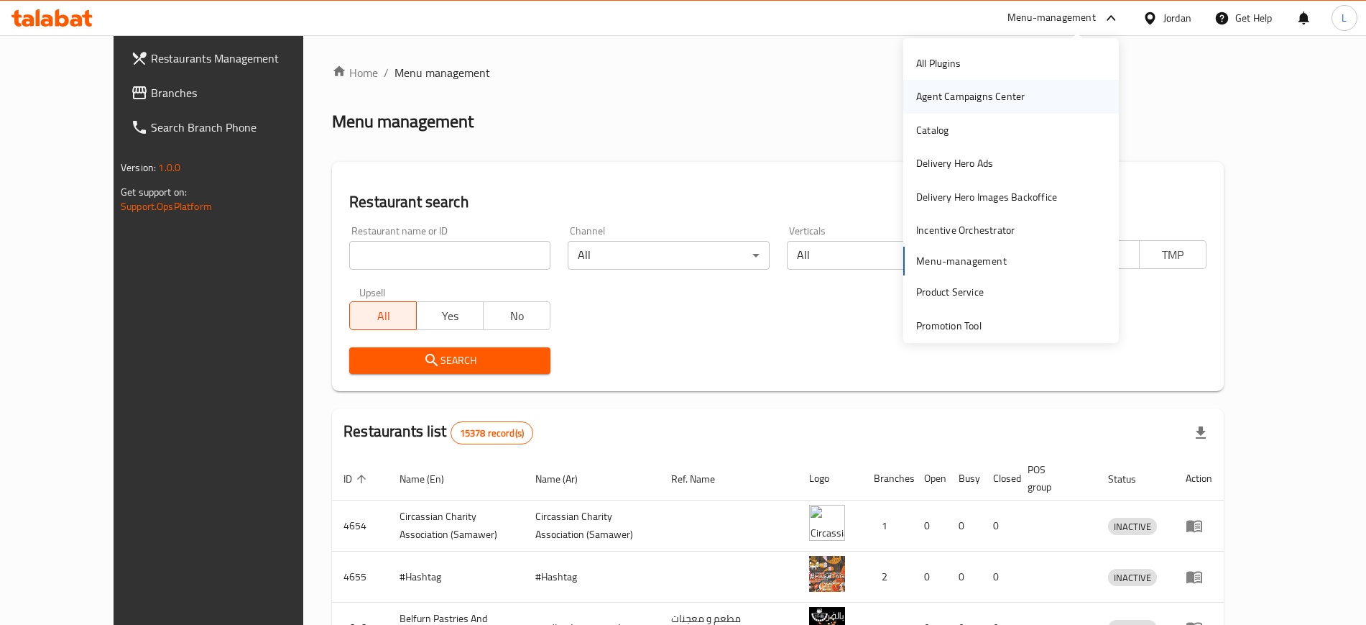
click at [956, 88] on div "Agent Campaigns Center" at bounding box center [970, 96] width 109 height 16
